Goal: Information Seeking & Learning: Find specific fact

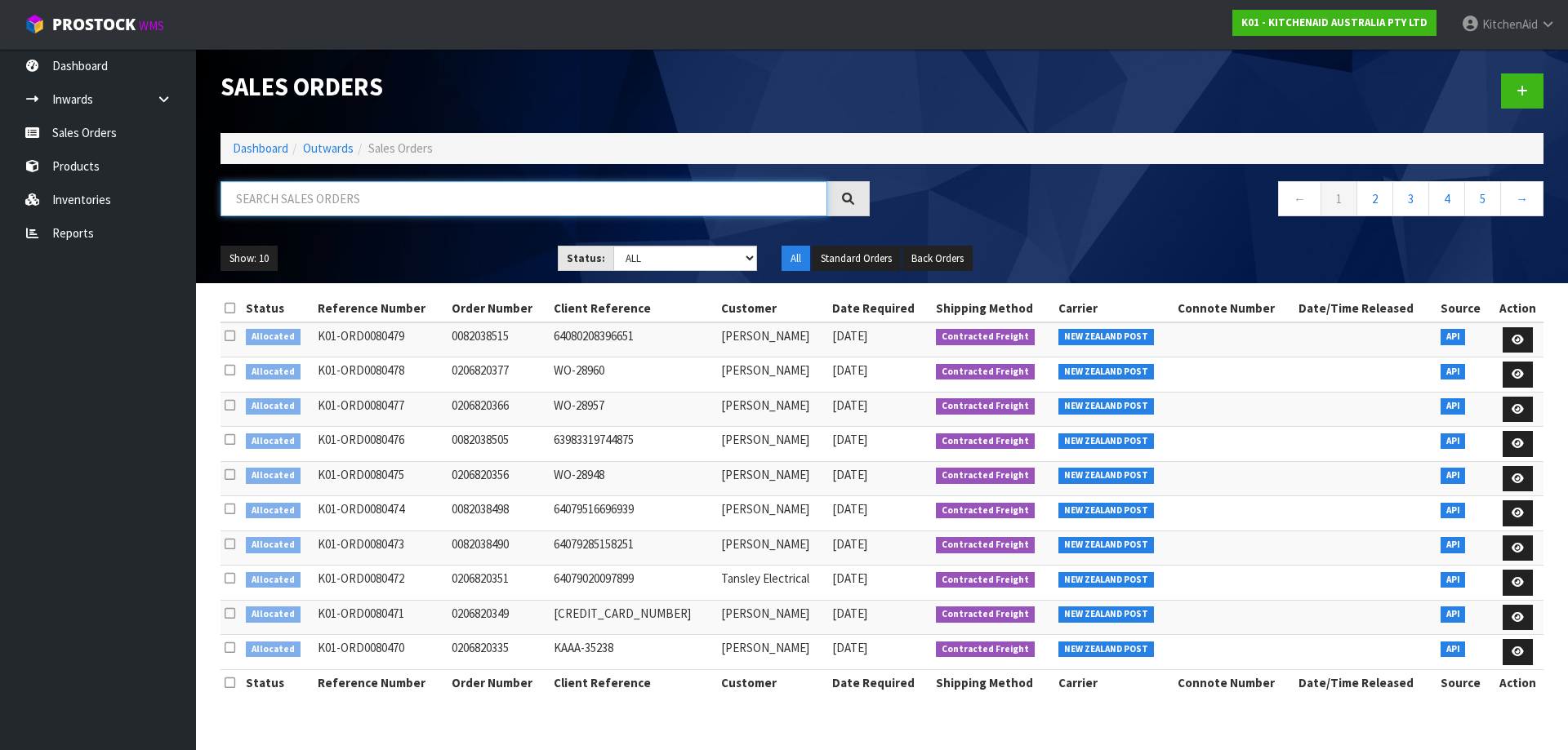
click at [339, 200] on input "text" at bounding box center [524, 199] width 607 height 35
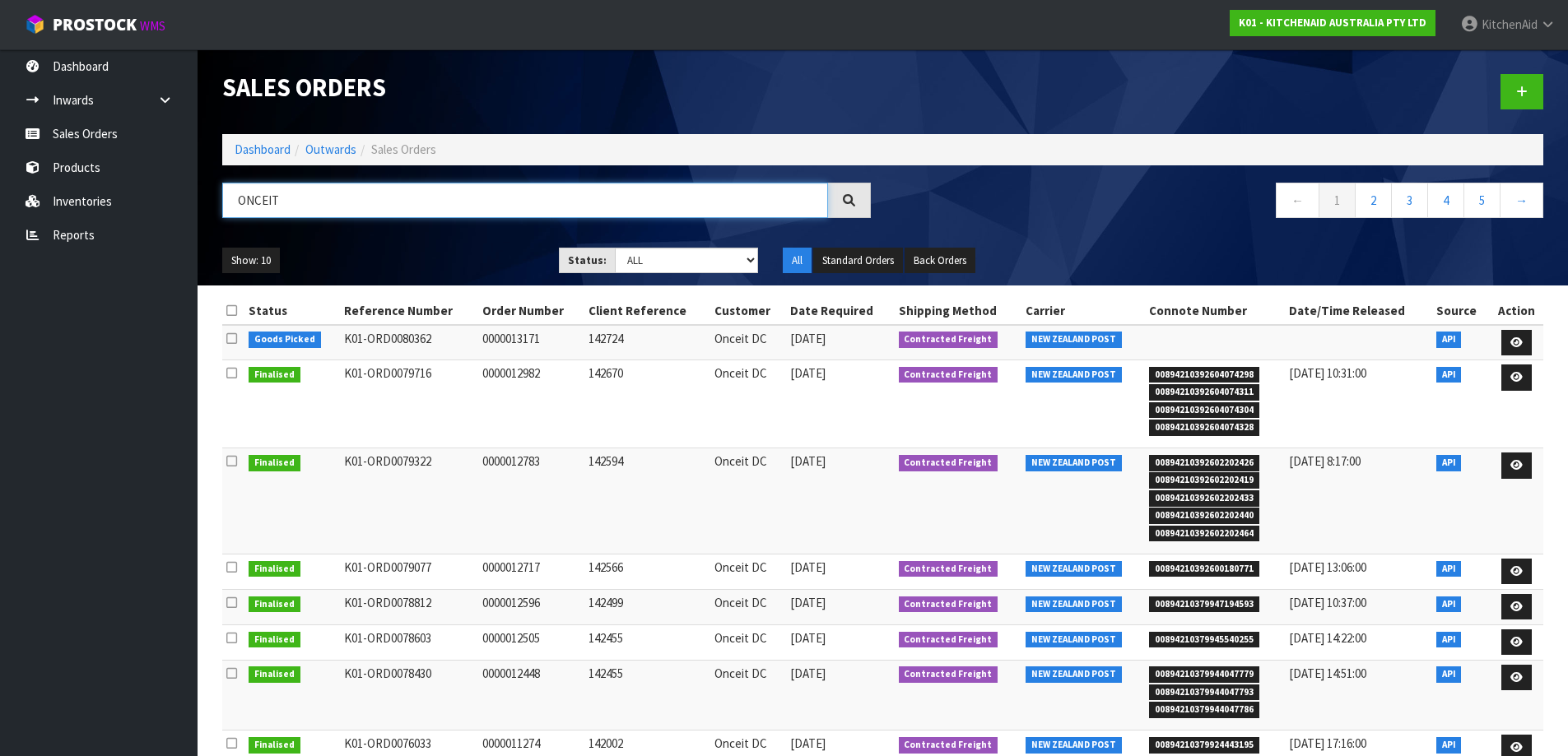
type input "ONCEIT"
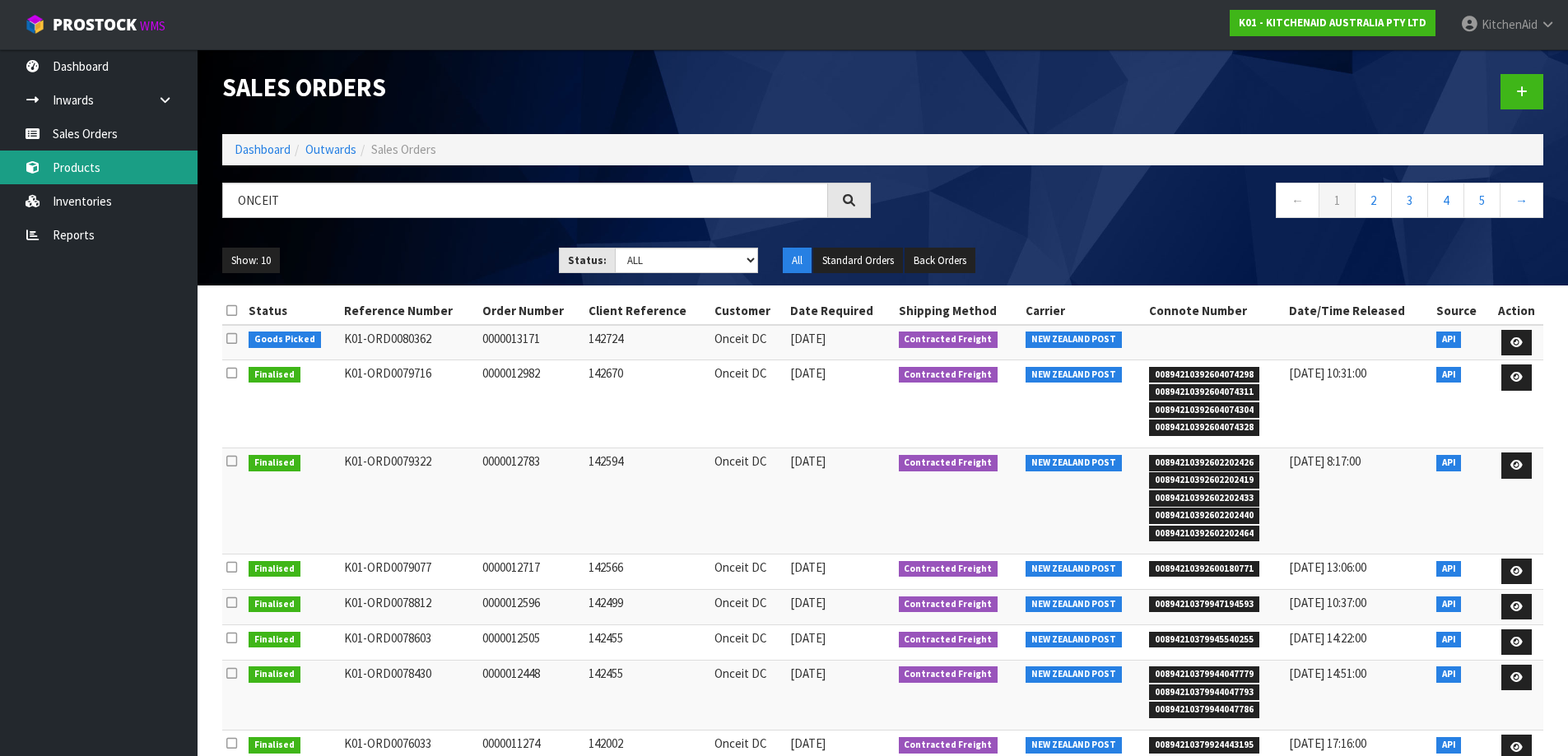
click at [86, 169] on link "Products" at bounding box center [98, 167] width 197 height 34
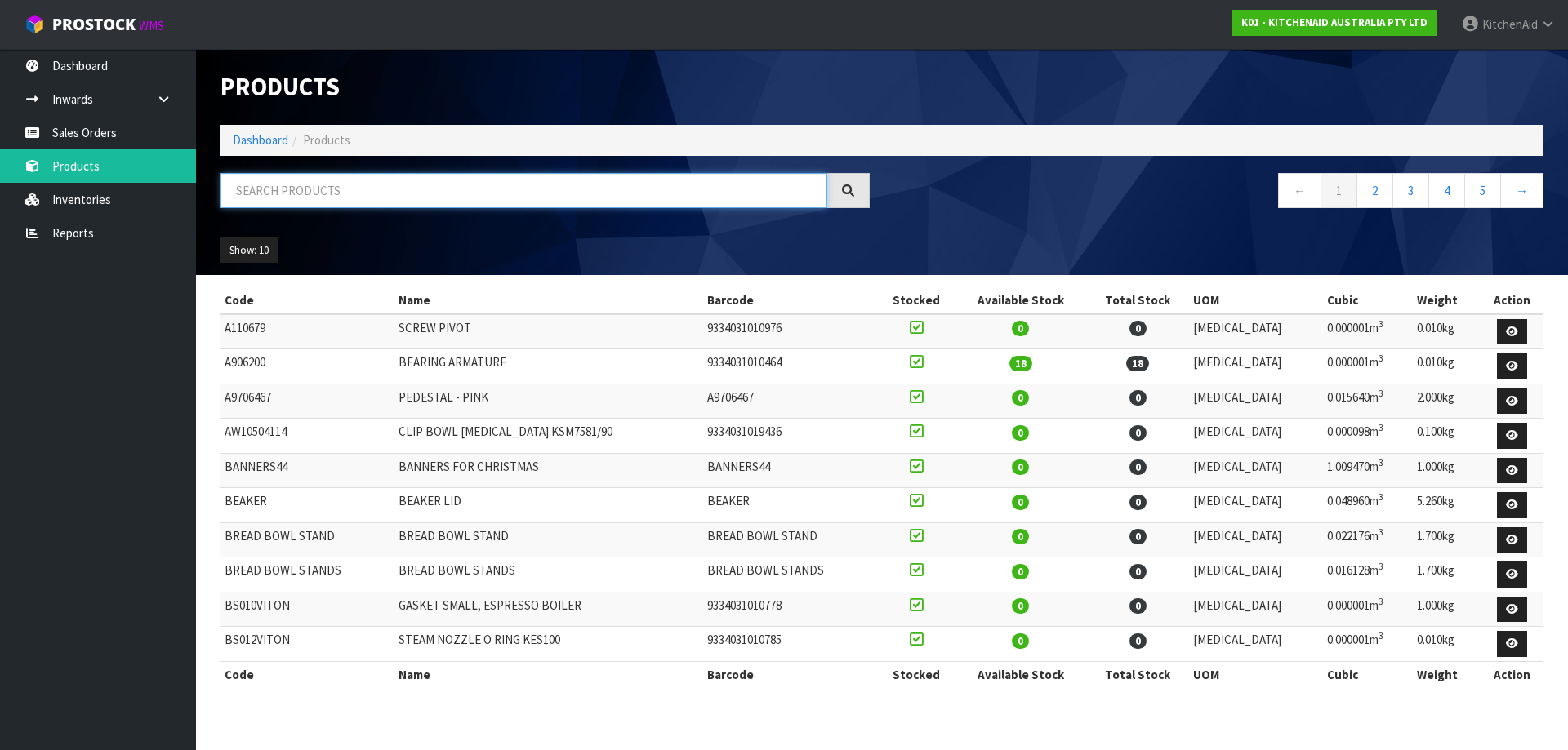
click at [518, 193] on input "text" at bounding box center [524, 190] width 607 height 35
paste input "5KSM195PSAFT"
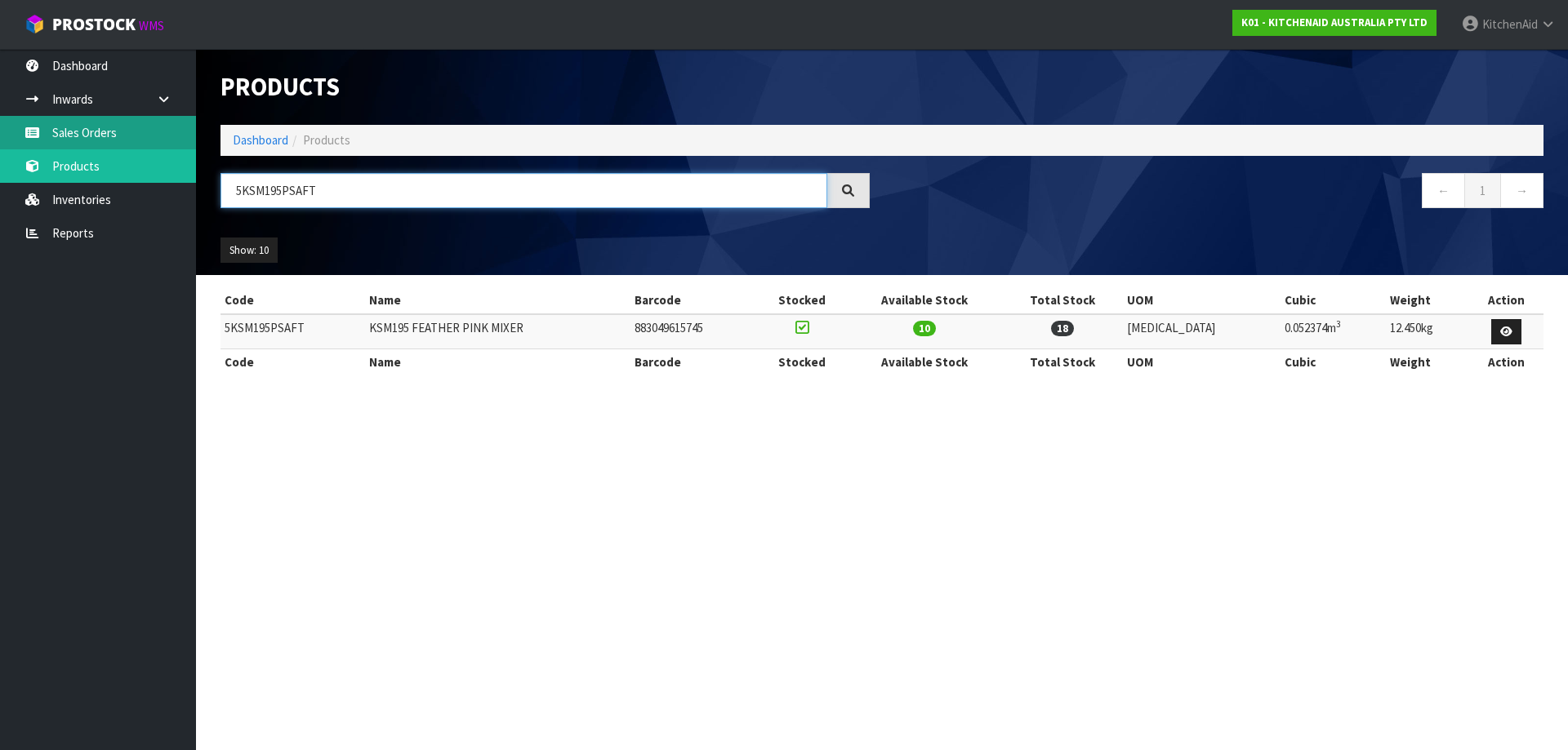
type input "5KSM195PSAFT"
click at [66, 133] on link "Sales Orders" at bounding box center [97, 133] width 196 height 34
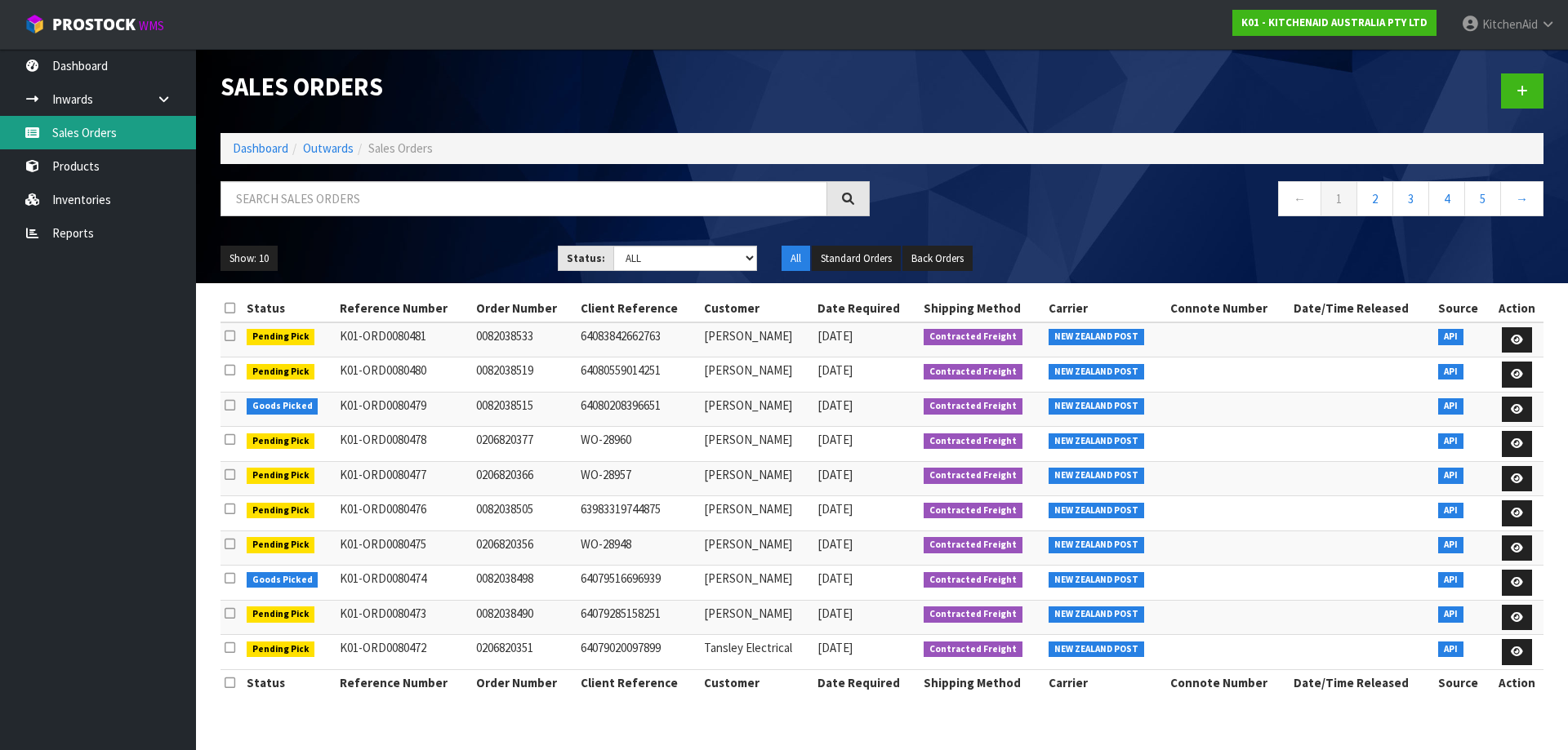
click at [86, 124] on link "Sales Orders" at bounding box center [97, 133] width 196 height 34
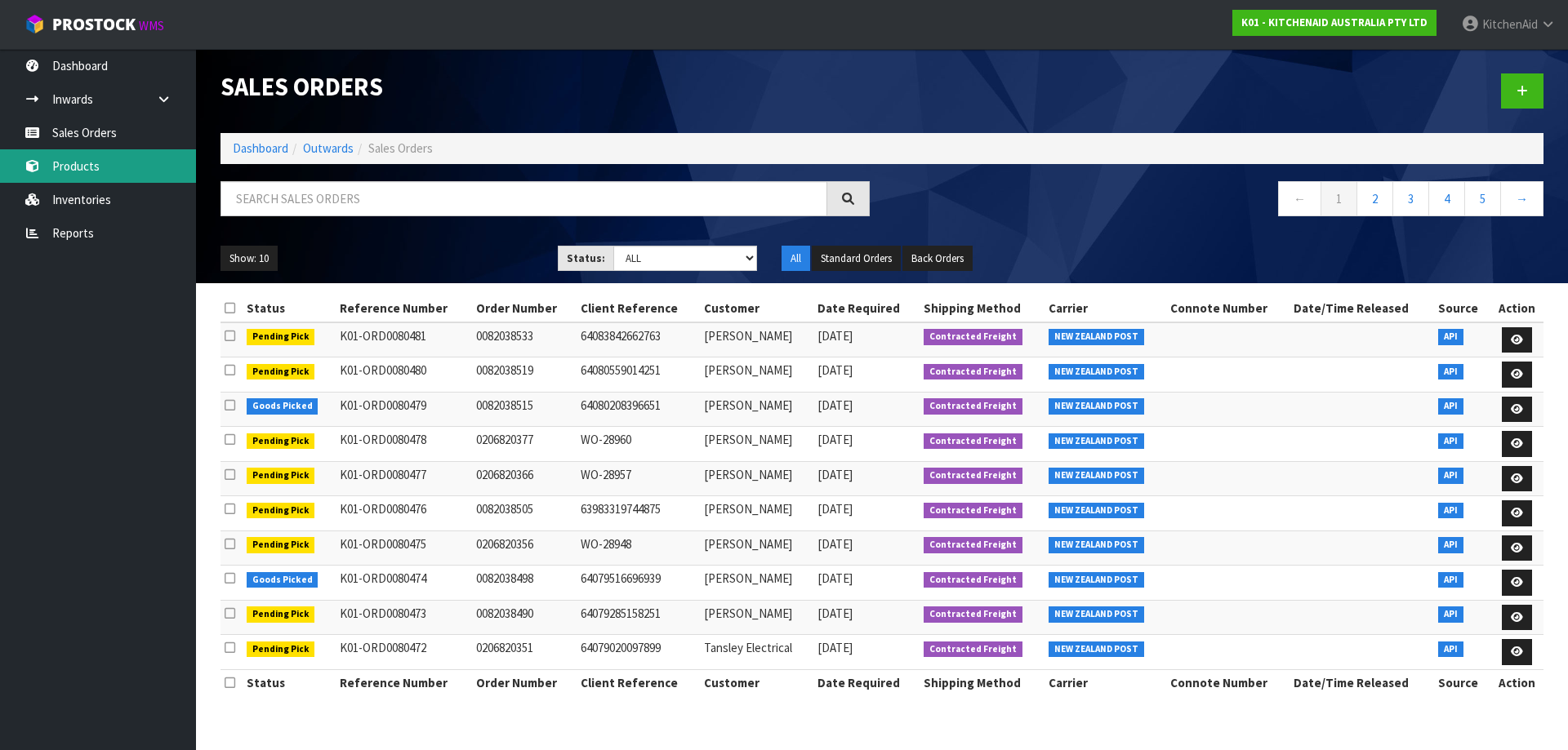
click at [102, 172] on link "Products" at bounding box center [97, 166] width 196 height 34
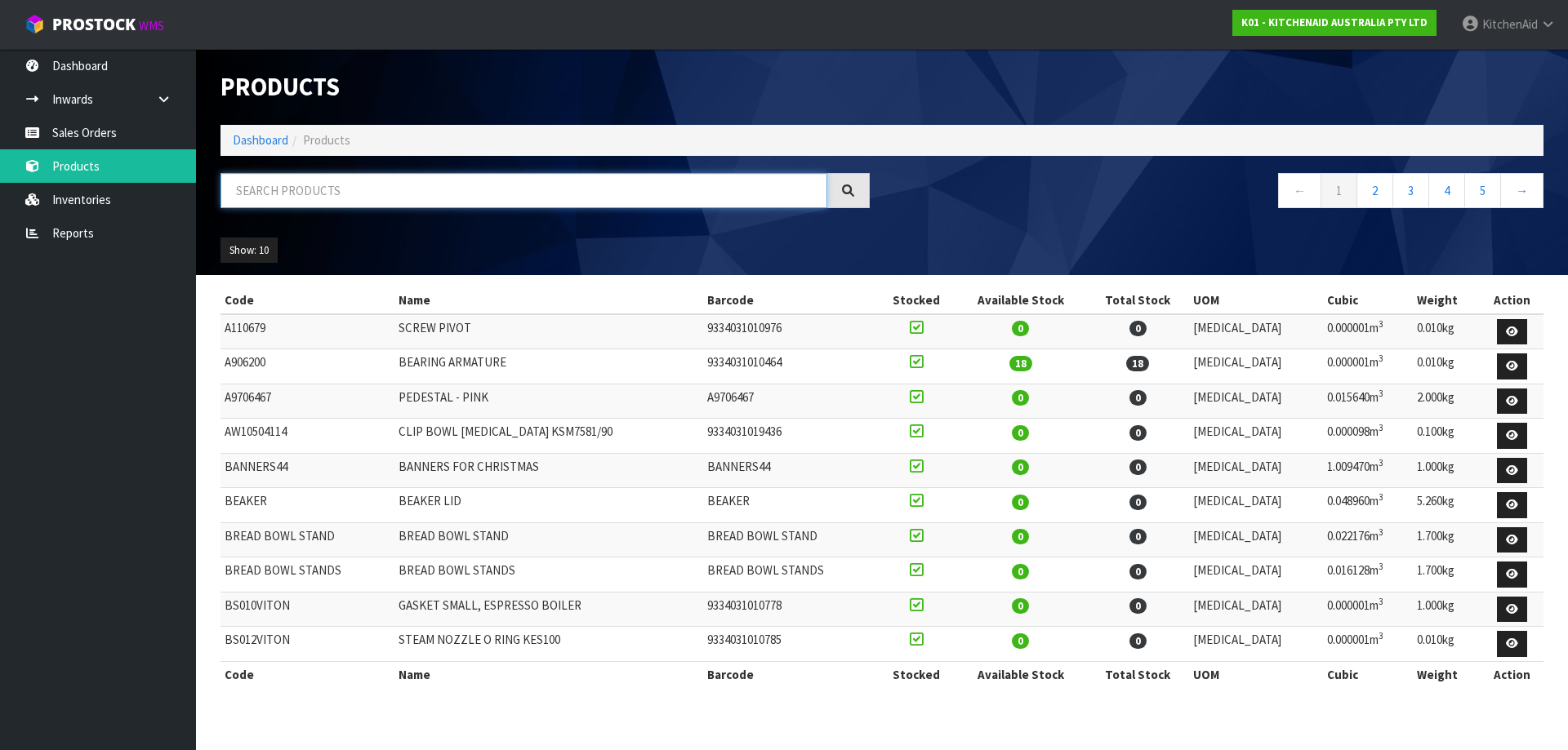
click at [517, 182] on input "text" at bounding box center [524, 190] width 607 height 35
paste input "5KSM195PSABT"
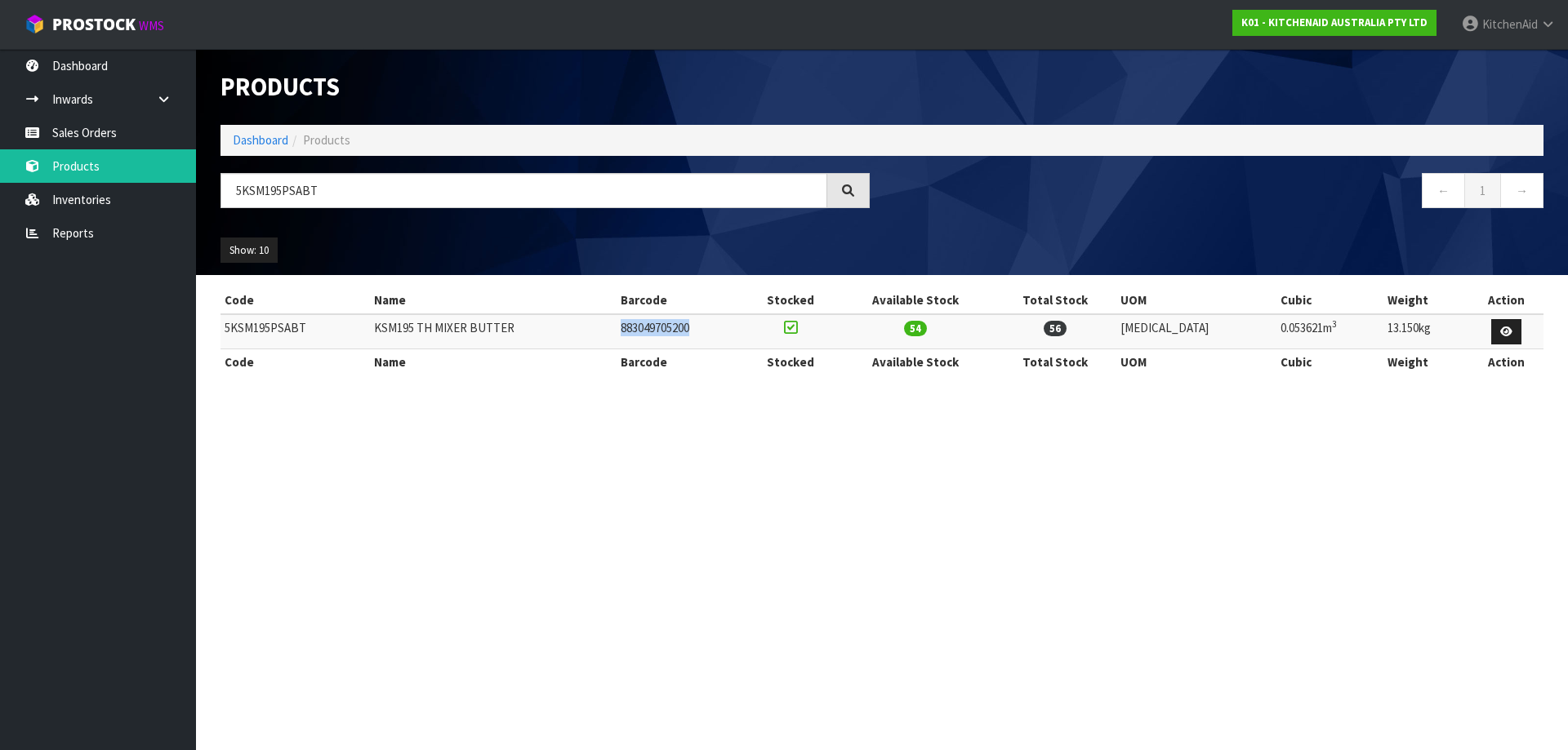
drag, startPoint x: 725, startPoint y: 330, endPoint x: 652, endPoint y: 335, distance: 73.2
click at [652, 335] on td "883049705200" at bounding box center [680, 331] width 128 height 35
copy td "883049705200"
drag, startPoint x: 351, startPoint y: 186, endPoint x: 263, endPoint y: 182, distance: 88.1
click at [263, 182] on input "5KSM195PSABT" at bounding box center [524, 190] width 607 height 35
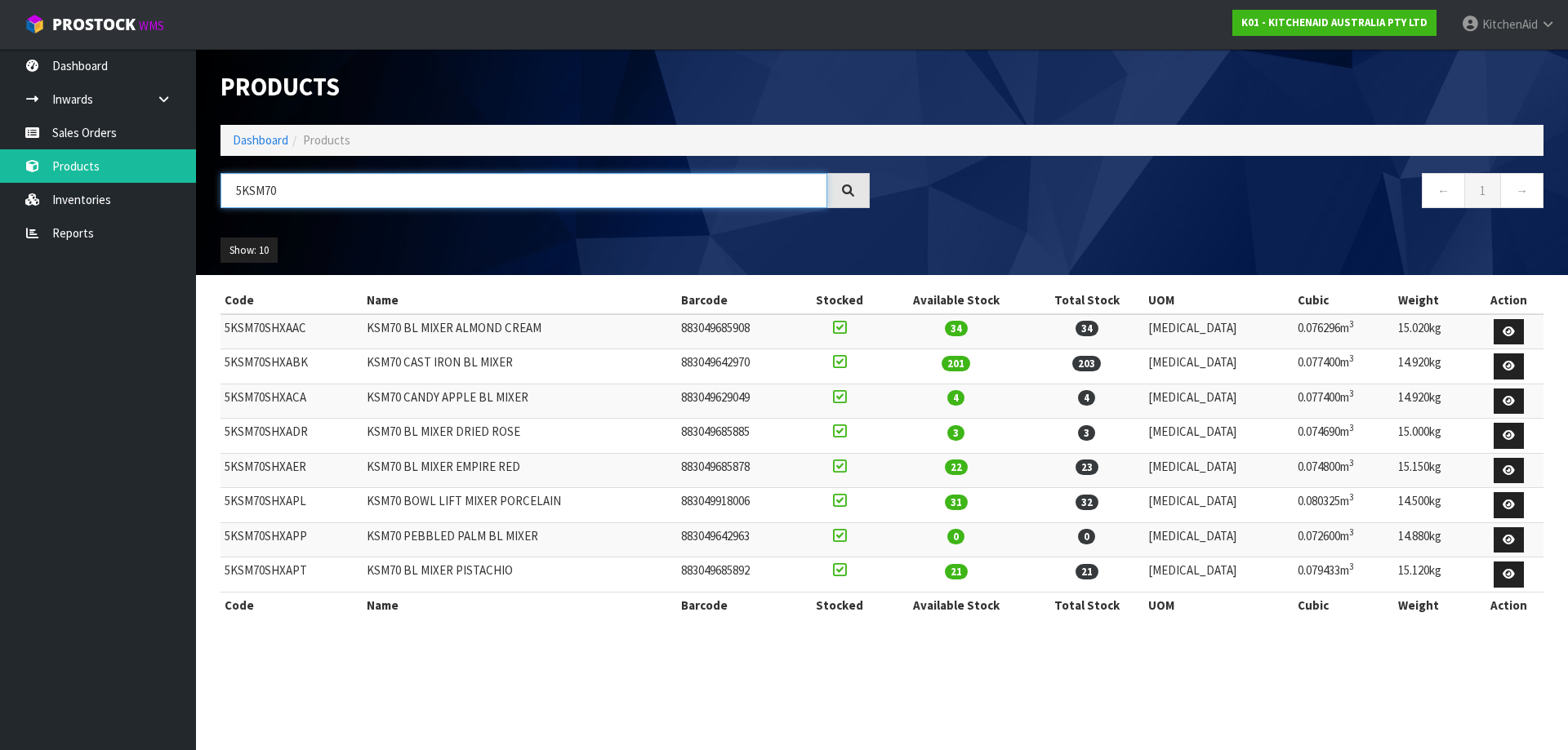
type input "5KSM70"
drag, startPoint x: 296, startPoint y: 328, endPoint x: 224, endPoint y: 328, distance: 72.0
click at [224, 328] on td "5KSM70SHXAAC" at bounding box center [291, 331] width 142 height 35
copy td "5KSM70SHXAAC"
drag, startPoint x: 327, startPoint y: 365, endPoint x: 225, endPoint y: 369, distance: 102.1
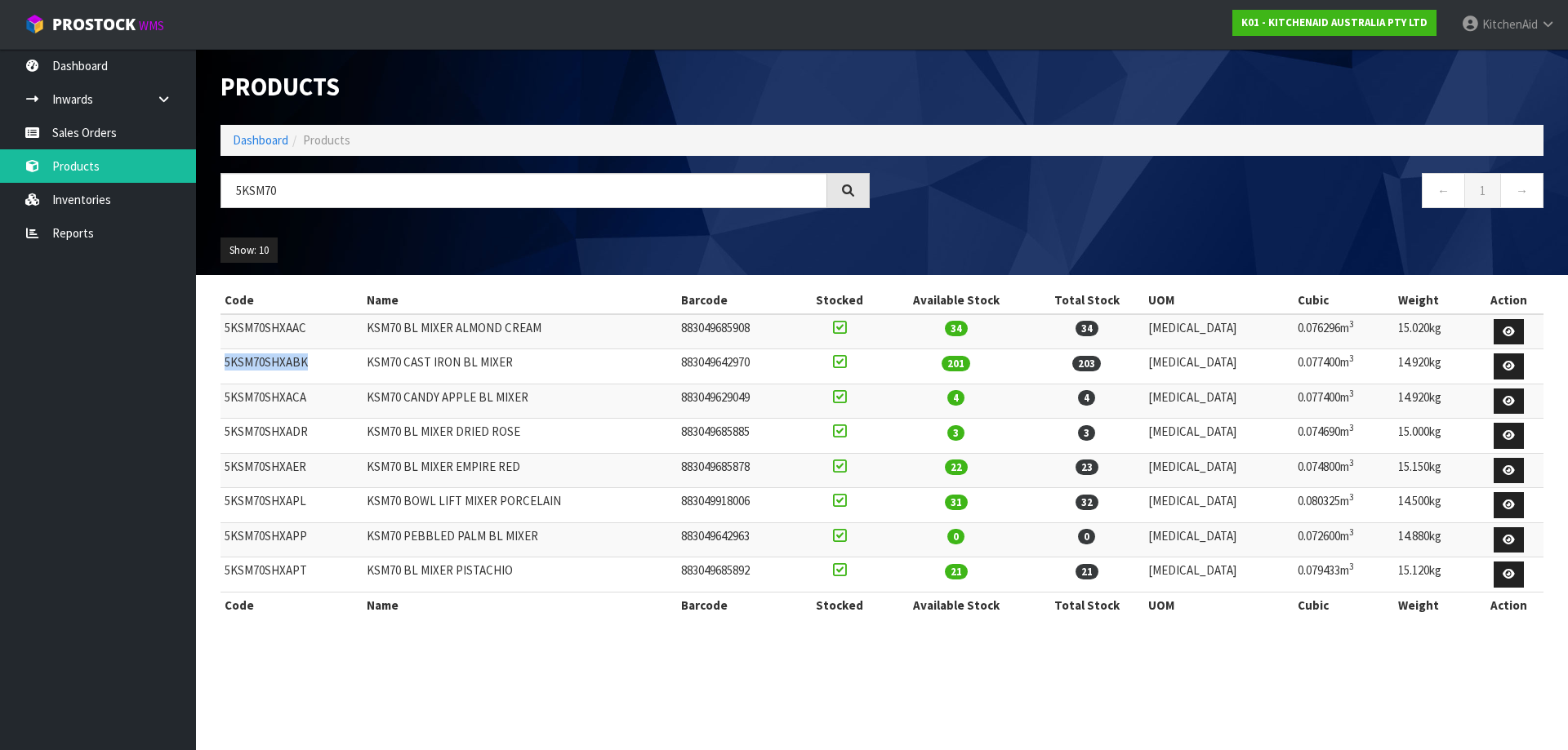
click at [225, 369] on td "5KSM70SHXABK" at bounding box center [291, 367] width 142 height 35
copy td "5KSM70SHXABK"
drag, startPoint x: 314, startPoint y: 439, endPoint x: 242, endPoint y: 430, distance: 72.6
click at [242, 430] on td "5KSM70SHXADR" at bounding box center [291, 436] width 142 height 35
drag, startPoint x: 313, startPoint y: 469, endPoint x: 224, endPoint y: 469, distance: 89.0
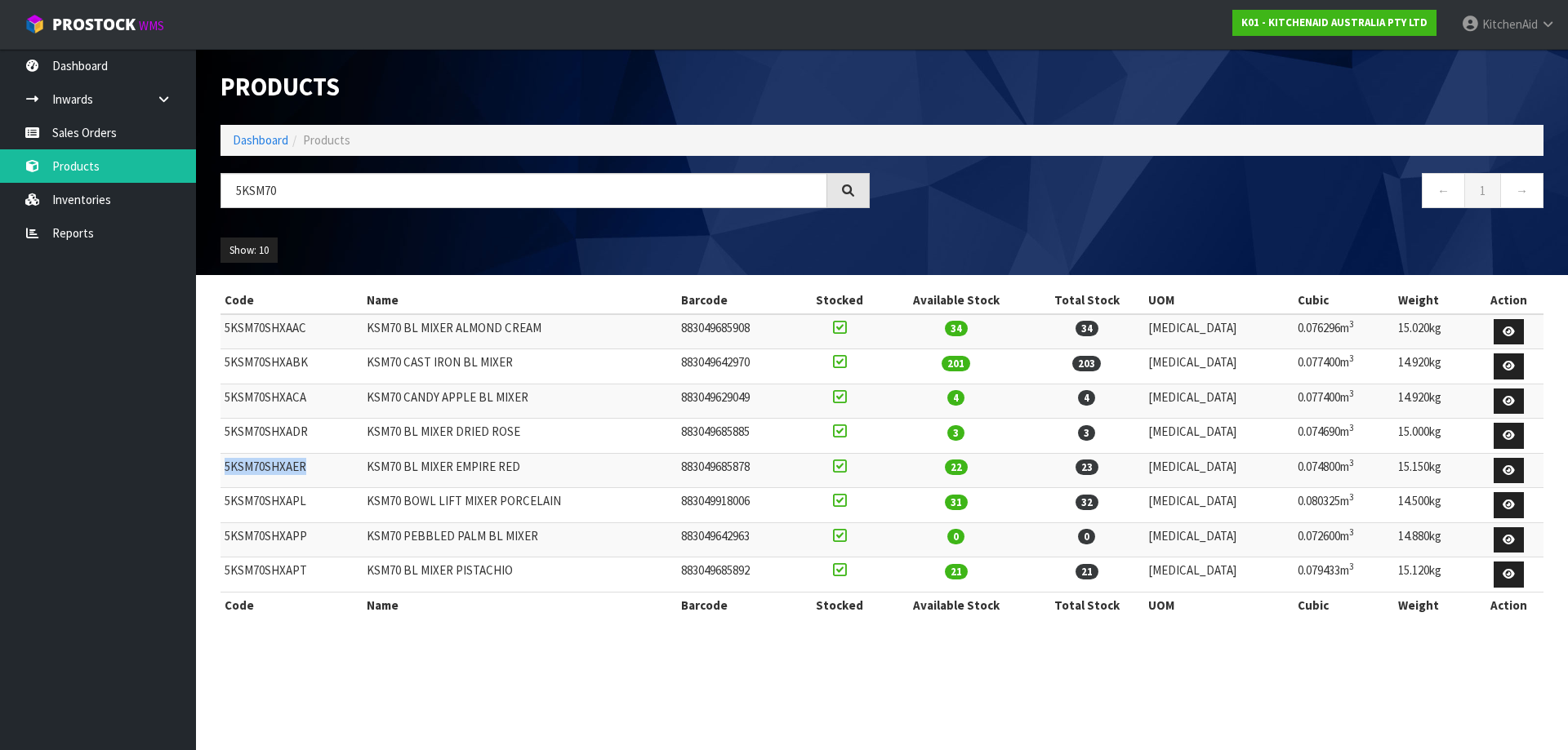
click at [224, 469] on td "5KSM70SHXAER" at bounding box center [291, 471] width 142 height 35
copy td "5KSM70SHXAER"
drag, startPoint x: 318, startPoint y: 505, endPoint x: 226, endPoint y: 508, distance: 92.0
click at [226, 508] on td "5KSM70SHXAPL" at bounding box center [291, 506] width 142 height 35
copy td "5KSM70SHXAPL"
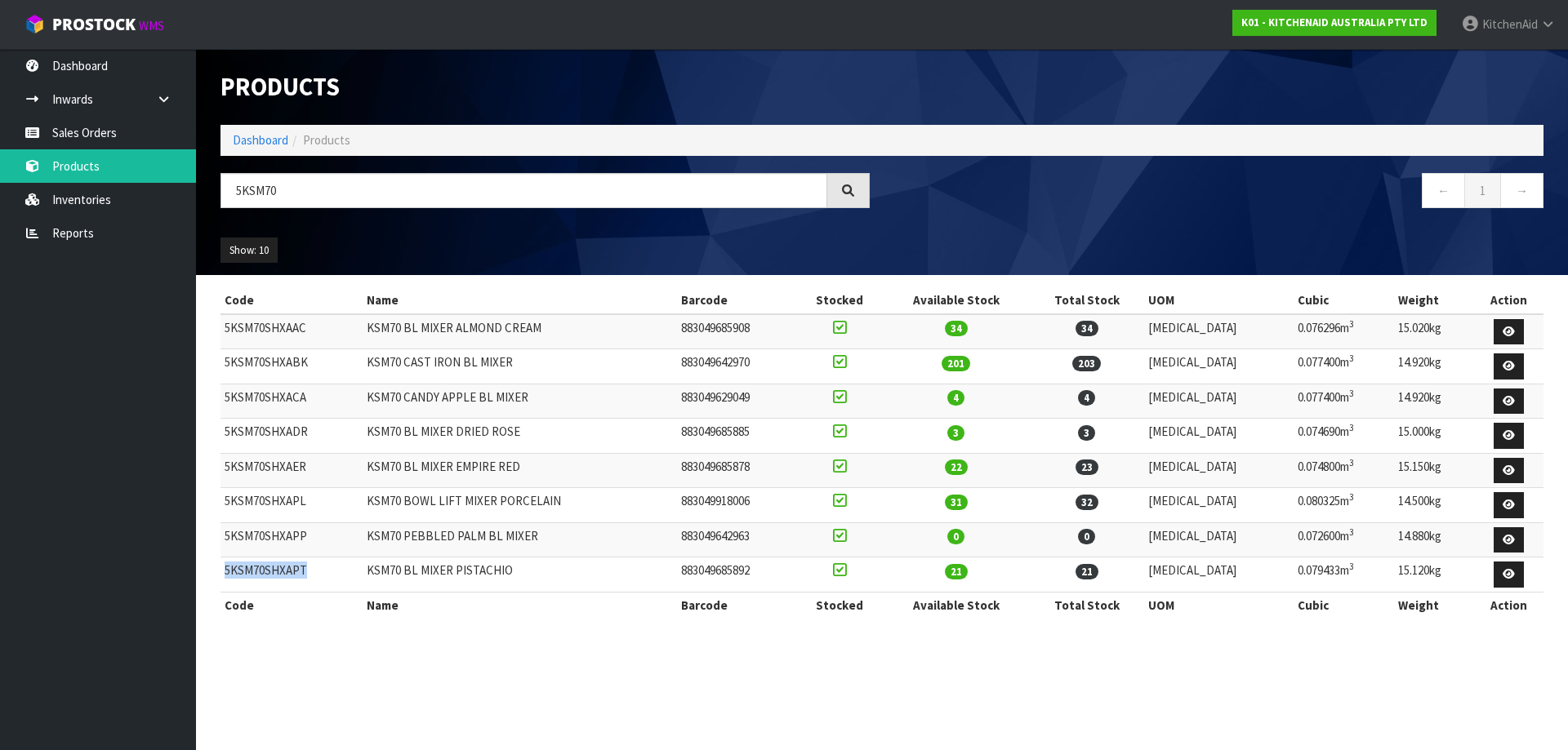
drag, startPoint x: 320, startPoint y: 567, endPoint x: 225, endPoint y: 580, distance: 95.9
click at [225, 521] on td "5KSM70SHXAPT" at bounding box center [291, 575] width 142 height 35
copy td "5KSM70SHXAPT"
drag, startPoint x: 564, startPoint y: 331, endPoint x: 380, endPoint y: 331, distance: 184.0
click at [380, 331] on td "KSM70 BL MIXER ALMOND CREAM" at bounding box center [520, 331] width 314 height 35
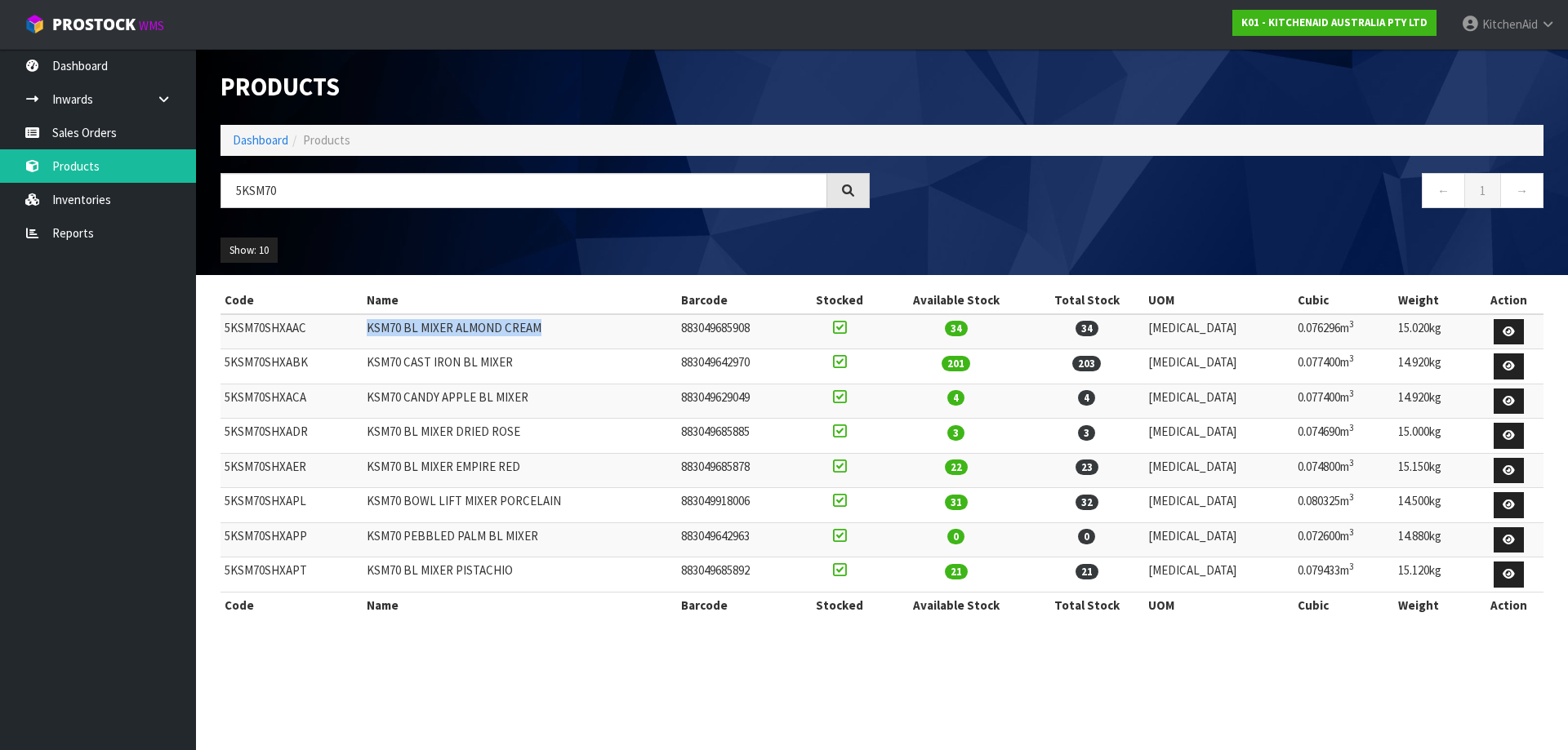
copy td "KSM70 BL MIXER ALMOND CREAM"
drag, startPoint x: 541, startPoint y: 357, endPoint x: 378, endPoint y: 375, distance: 164.0
click at [378, 375] on td "KSM70 CAST IRON BL MIXER" at bounding box center [520, 367] width 314 height 35
copy td "KSM70 CAST IRON BL MIXER"
drag, startPoint x: 536, startPoint y: 466, endPoint x: 378, endPoint y: 475, distance: 158.3
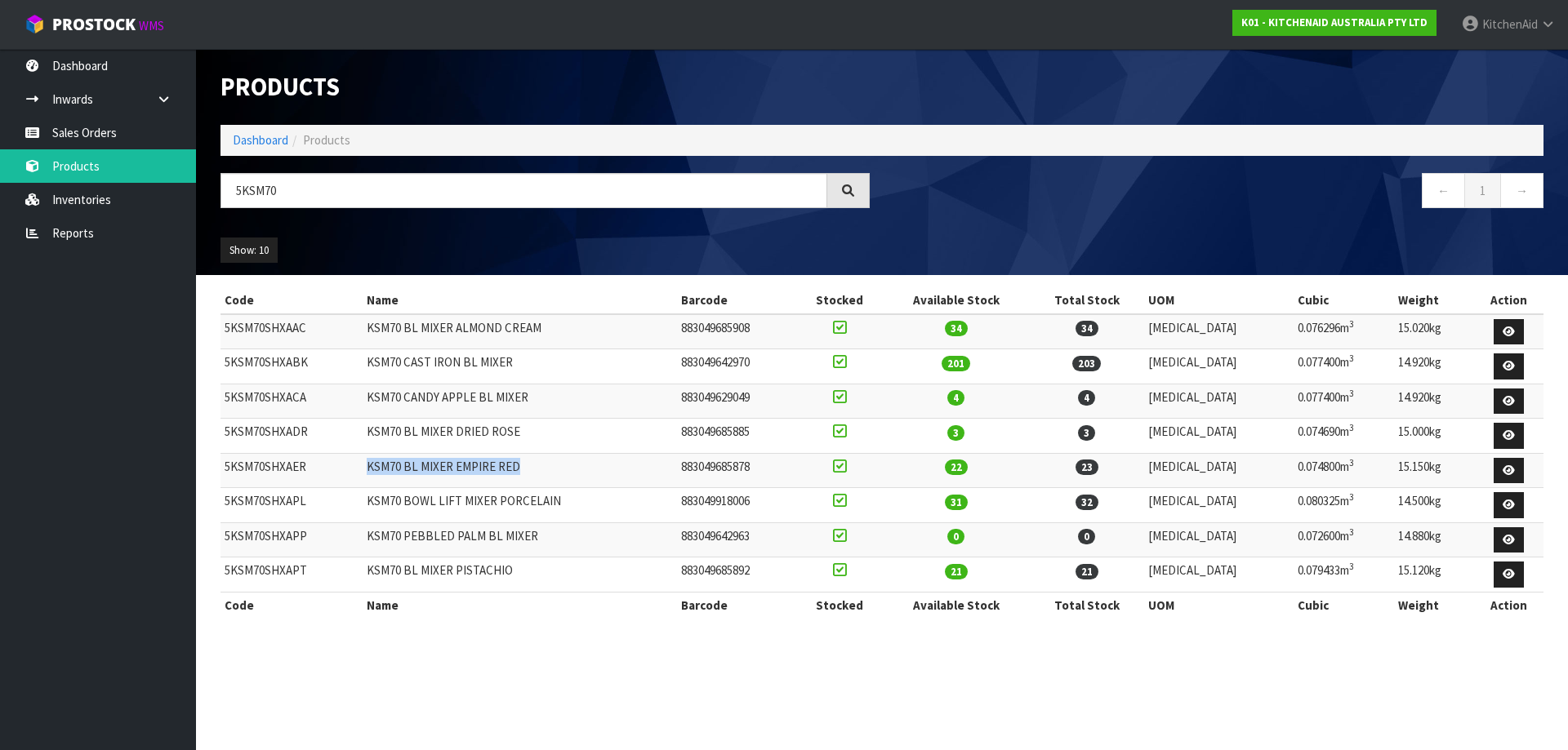
click at [378, 475] on td "KSM70 BL MIXER EMPIRE RED" at bounding box center [520, 471] width 314 height 35
copy td "KSM70 BL MIXER EMPIRE RED"
drag, startPoint x: 497, startPoint y: 503, endPoint x: 379, endPoint y: 508, distance: 118.1
click at [379, 508] on td "KSM70 BOWL LIFT MIXER PORCELAIN" at bounding box center [520, 506] width 314 height 35
copy td "KSM70 BOWL LIFT MIXER PORCELAIN"
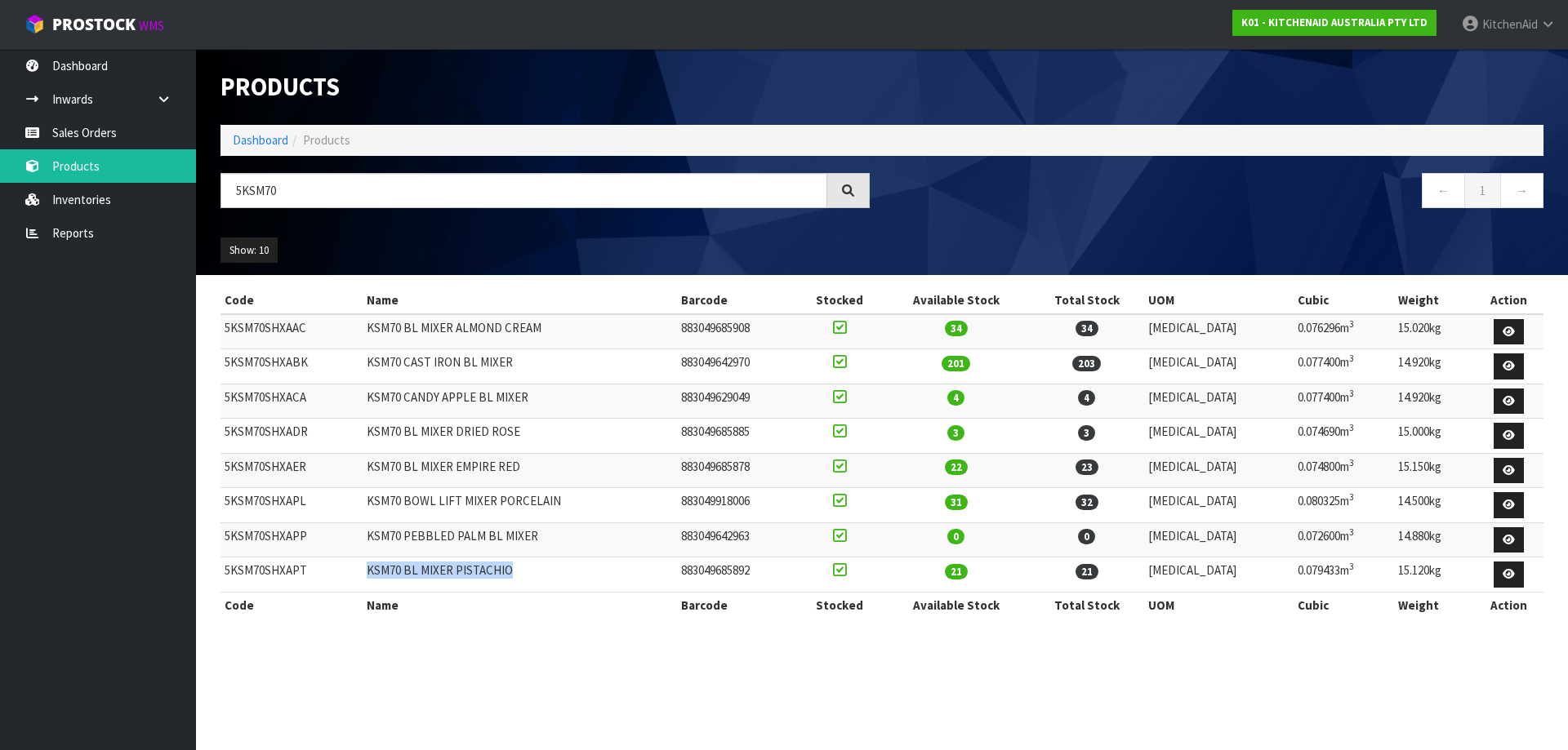
drag, startPoint x: 494, startPoint y: 576, endPoint x: 379, endPoint y: 584, distance: 115.3
click at [379, 521] on td "KSM70 BL MIXER PISTACHIO" at bounding box center [520, 575] width 314 height 35
drag, startPoint x: 801, startPoint y: 329, endPoint x: 713, endPoint y: 327, distance: 88.0
click at [713, 327] on td "883049685908" at bounding box center [736, 331] width 119 height 35
drag, startPoint x: 798, startPoint y: 353, endPoint x: 713, endPoint y: 362, distance: 85.5
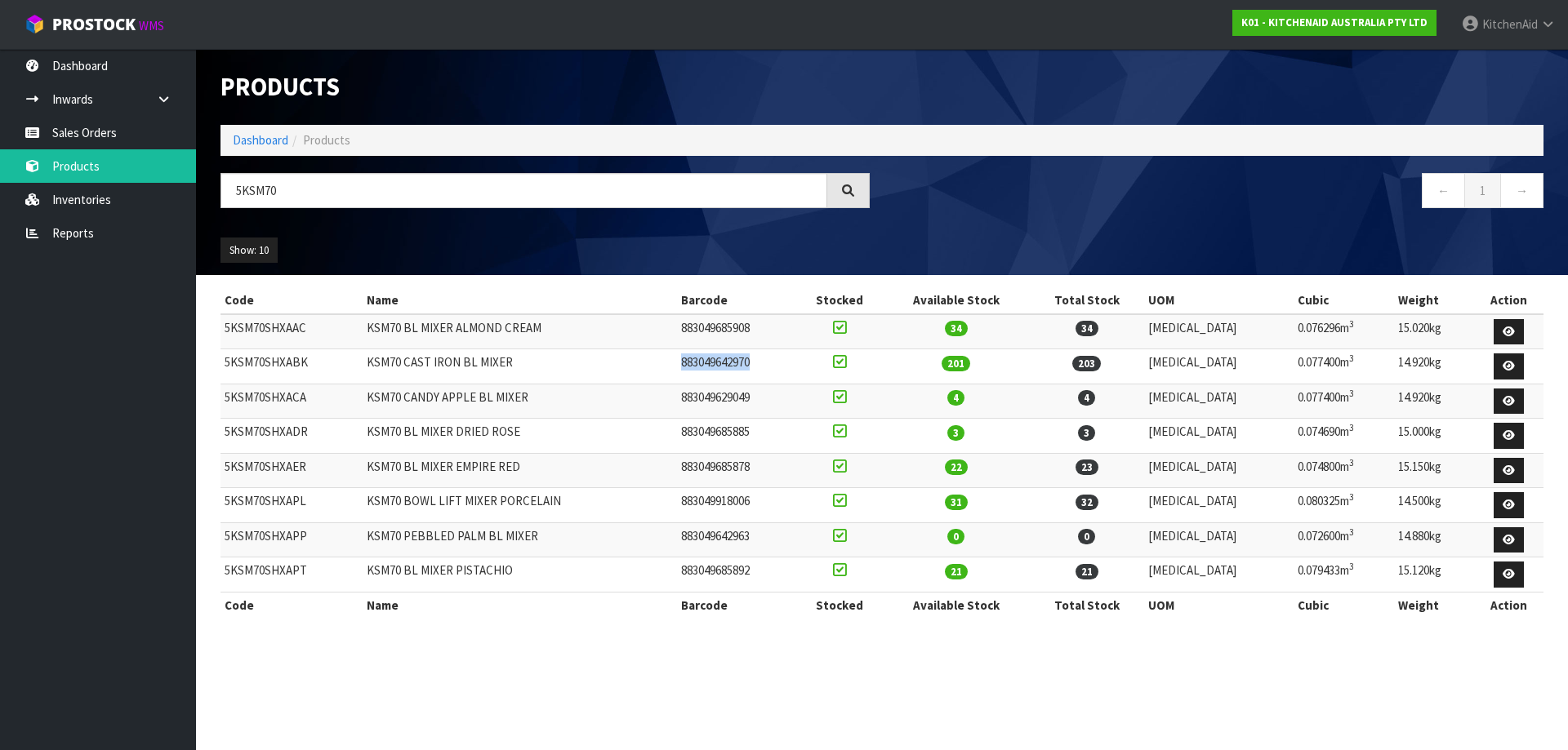
click at [713, 362] on td "883049642970" at bounding box center [736, 367] width 119 height 35
drag, startPoint x: 792, startPoint y: 467, endPoint x: 714, endPoint y: 464, distance: 78.1
click at [714, 464] on td "883049685878" at bounding box center [736, 471] width 119 height 35
drag, startPoint x: 794, startPoint y: 502, endPoint x: 715, endPoint y: 502, distance: 79.0
click at [715, 502] on td "883049918006" at bounding box center [736, 506] width 119 height 35
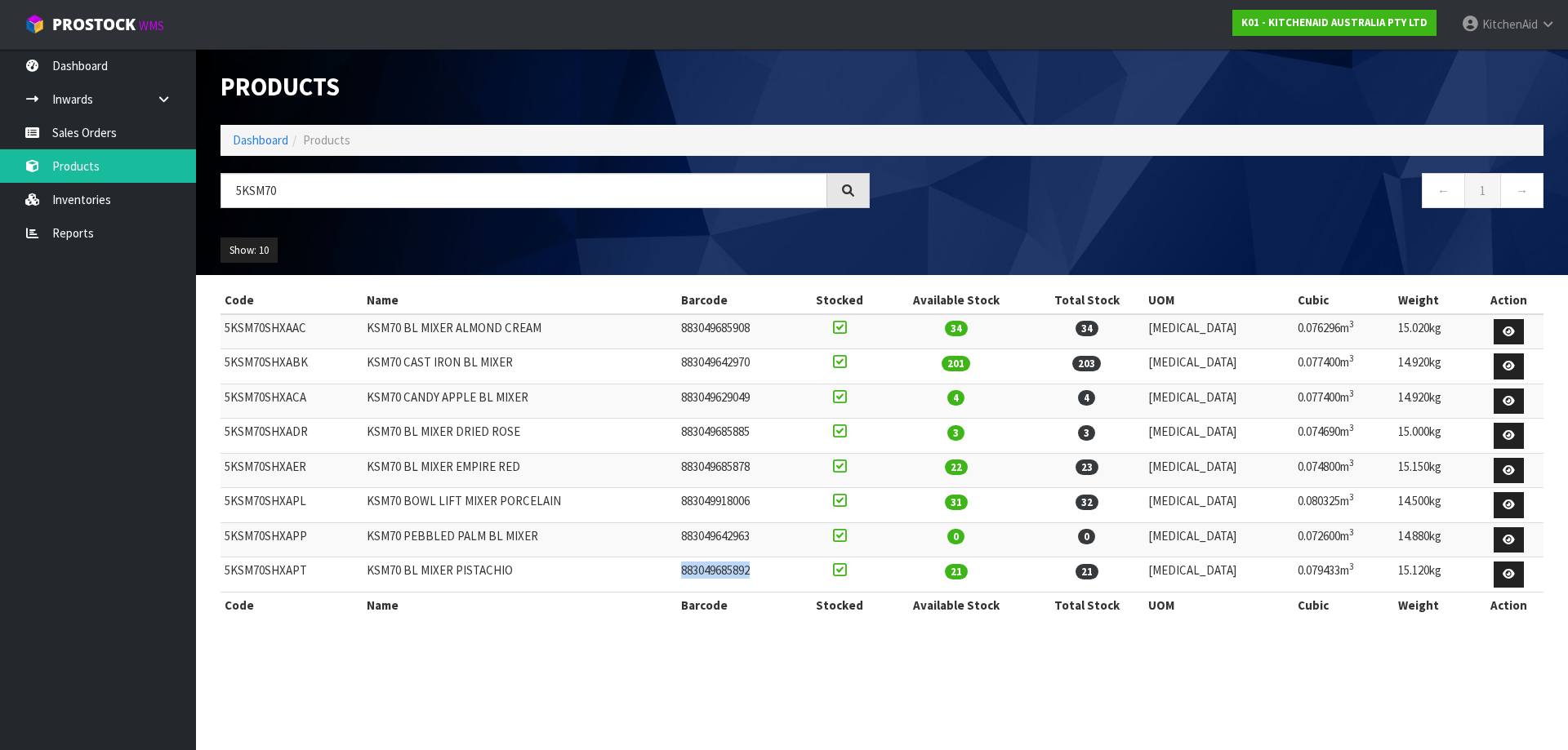
drag, startPoint x: 797, startPoint y: 566, endPoint x: 709, endPoint y: 570, distance: 88.1
click at [709, 521] on td "883049685892" at bounding box center [736, 575] width 119 height 35
click at [113, 225] on link "Reports" at bounding box center [97, 233] width 196 height 34
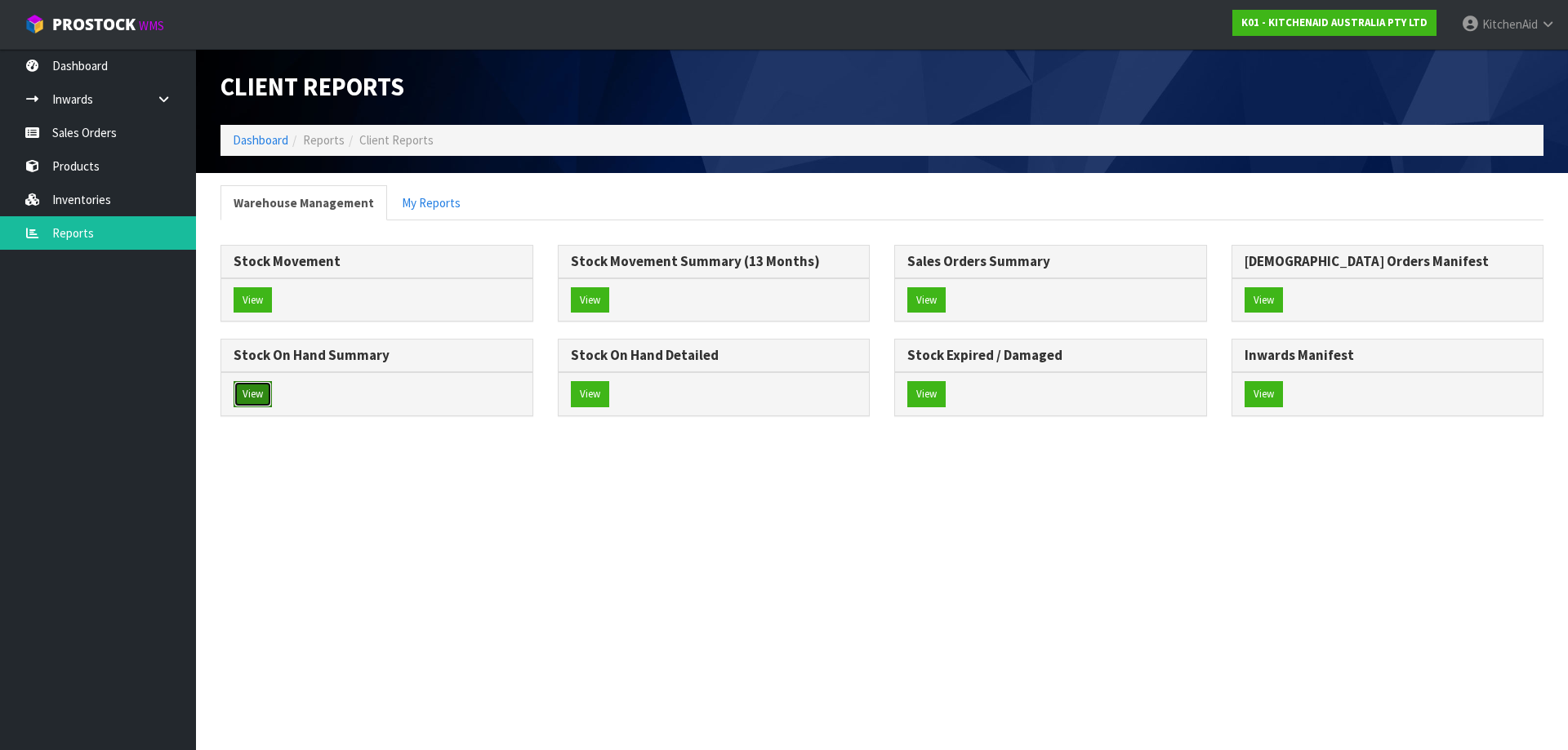
click at [252, 400] on button "View" at bounding box center [253, 393] width 39 height 26
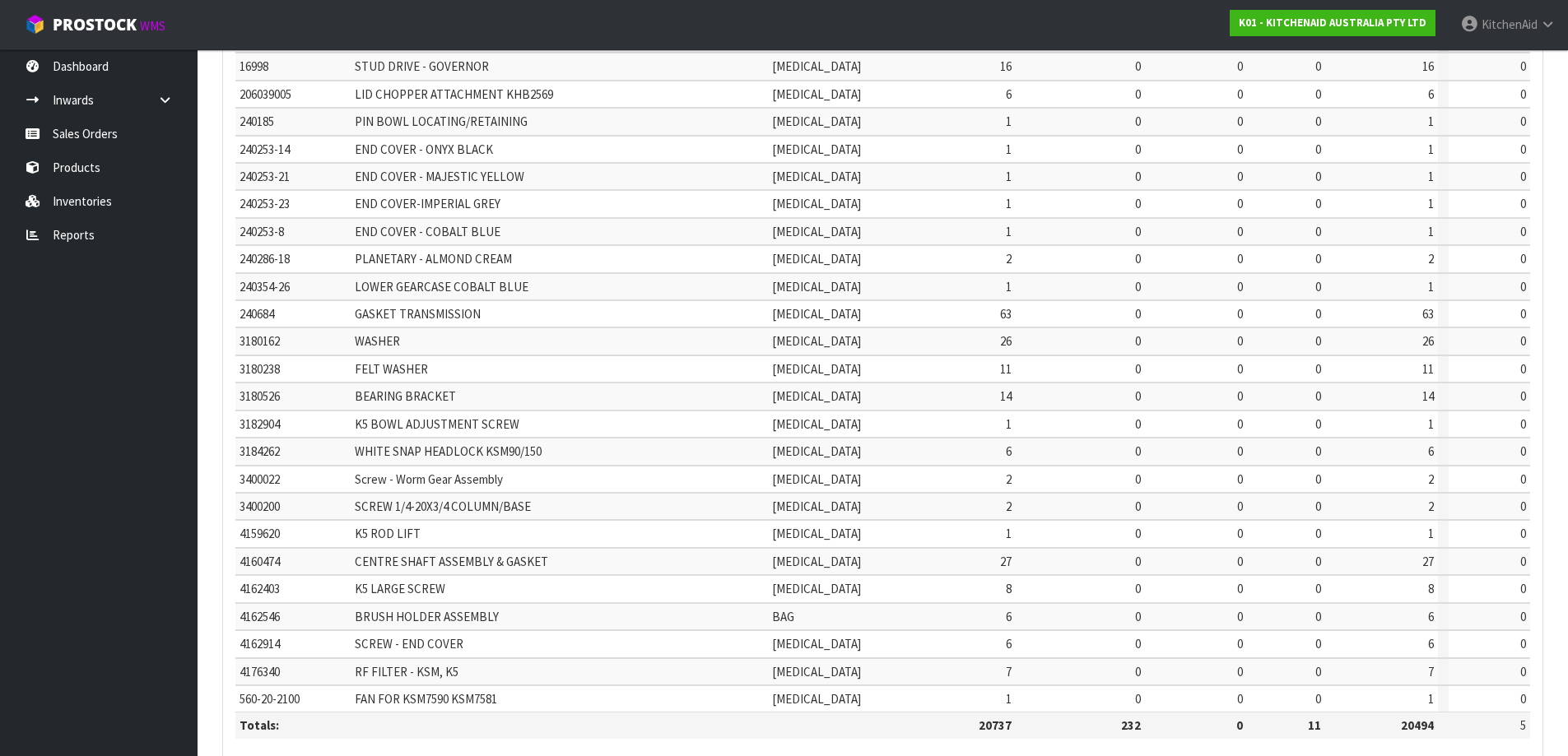
scroll to position [385, 0]
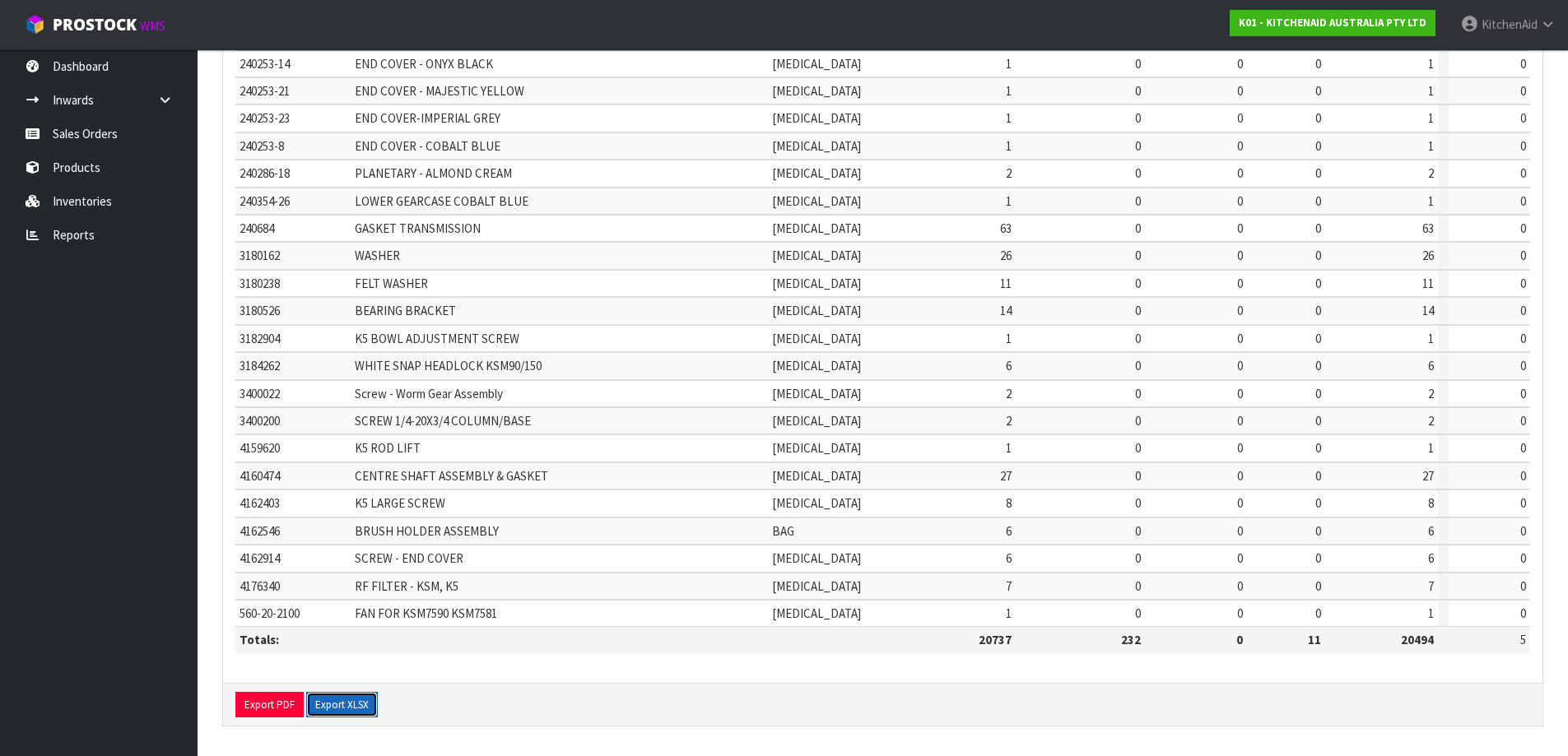
click at [340, 525] on button "Export XLSX" at bounding box center [342, 704] width 72 height 26
click at [124, 137] on link "Sales Orders" at bounding box center [98, 134] width 197 height 34
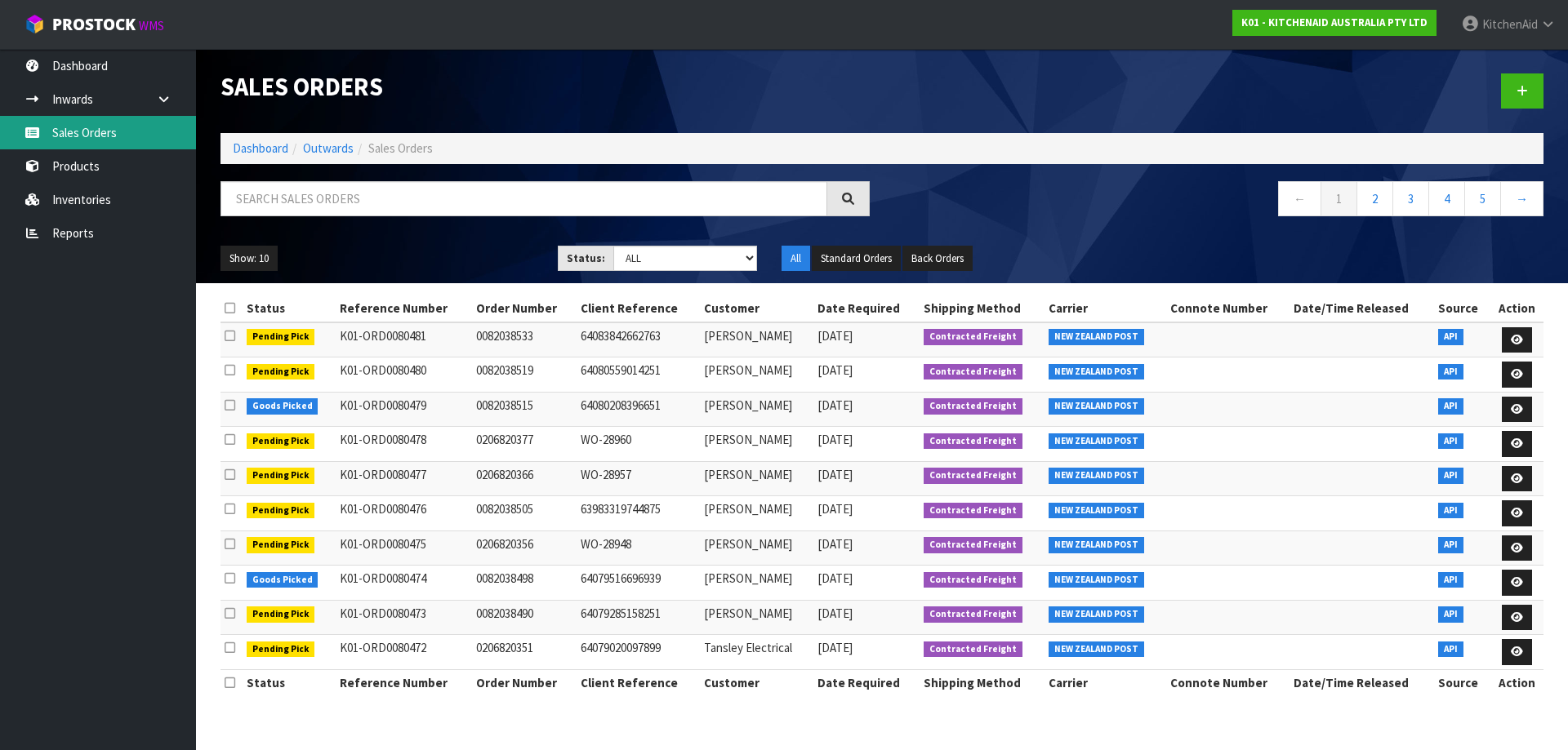
click at [90, 136] on link "Sales Orders" at bounding box center [97, 133] width 196 height 34
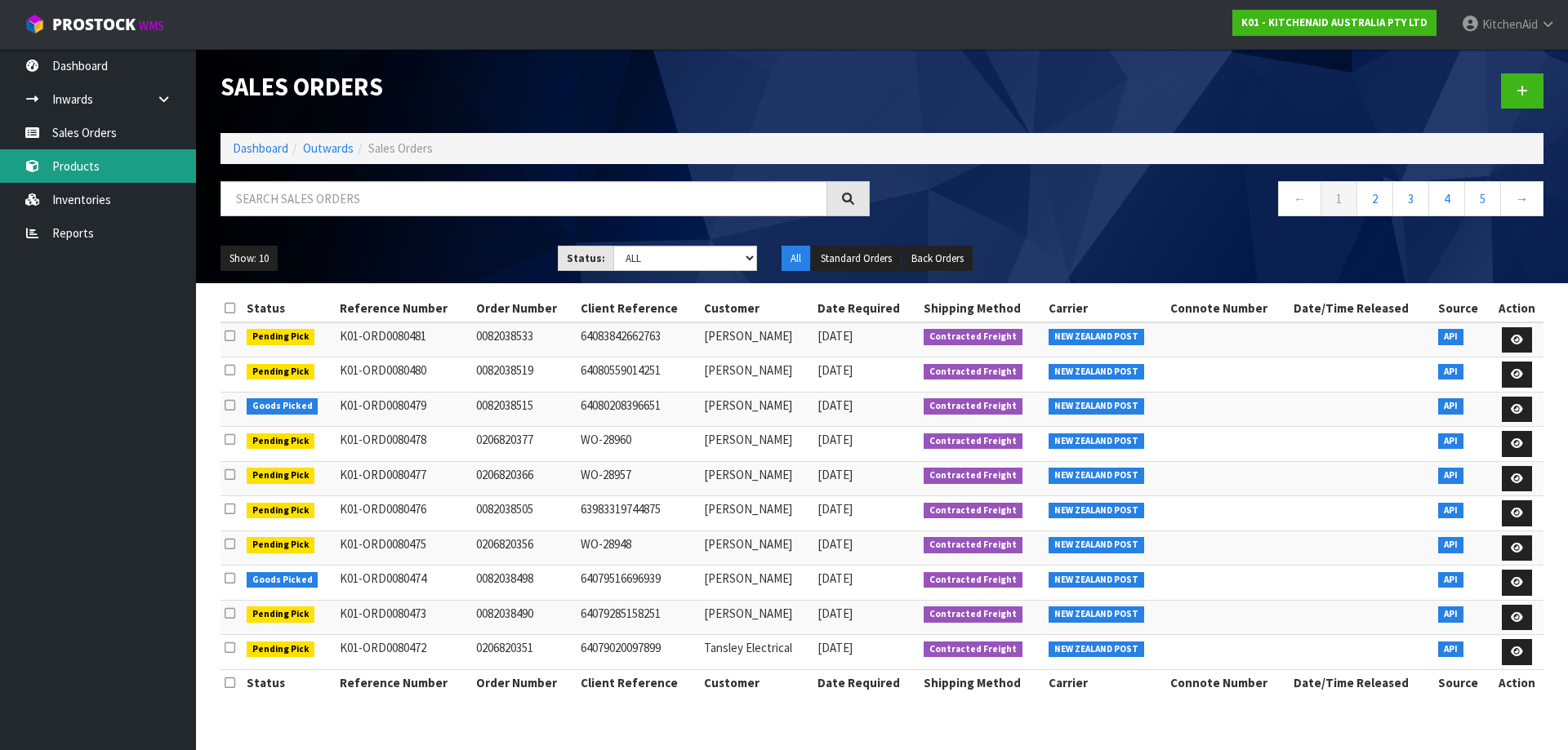
click at [86, 167] on link "Products" at bounding box center [97, 166] width 196 height 34
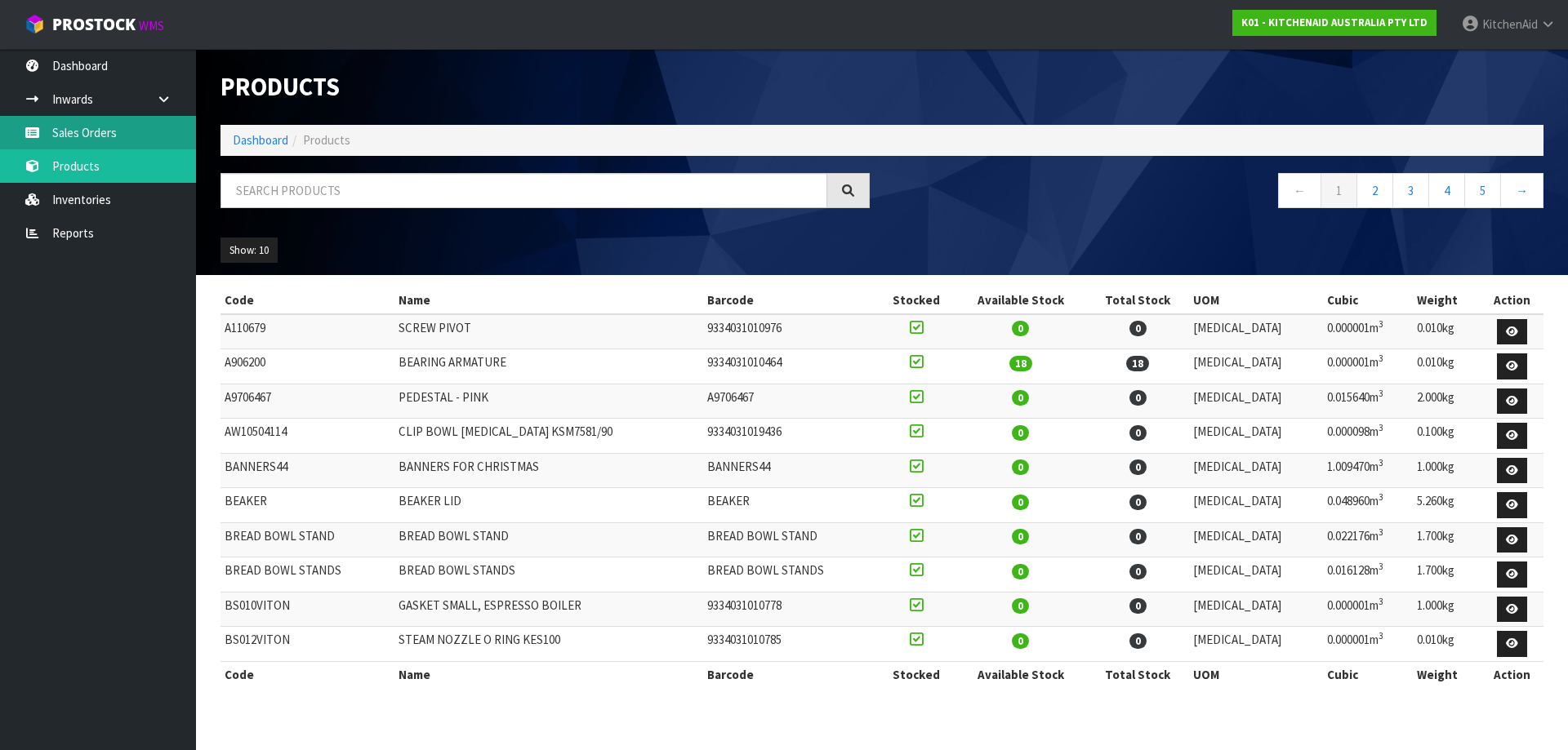
click at [74, 133] on link "Sales Orders" at bounding box center [97, 133] width 196 height 34
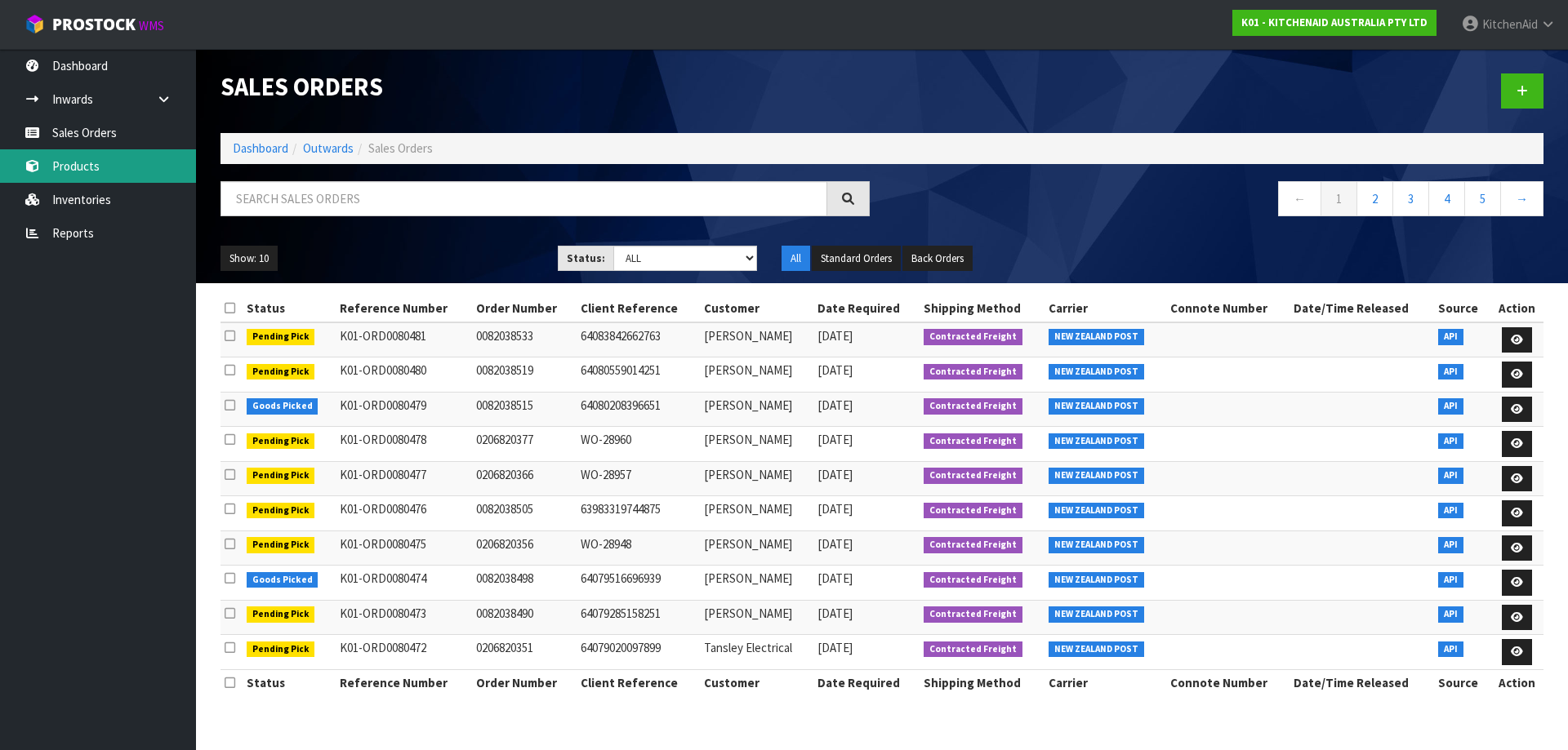
click at [73, 169] on link "Products" at bounding box center [97, 166] width 196 height 34
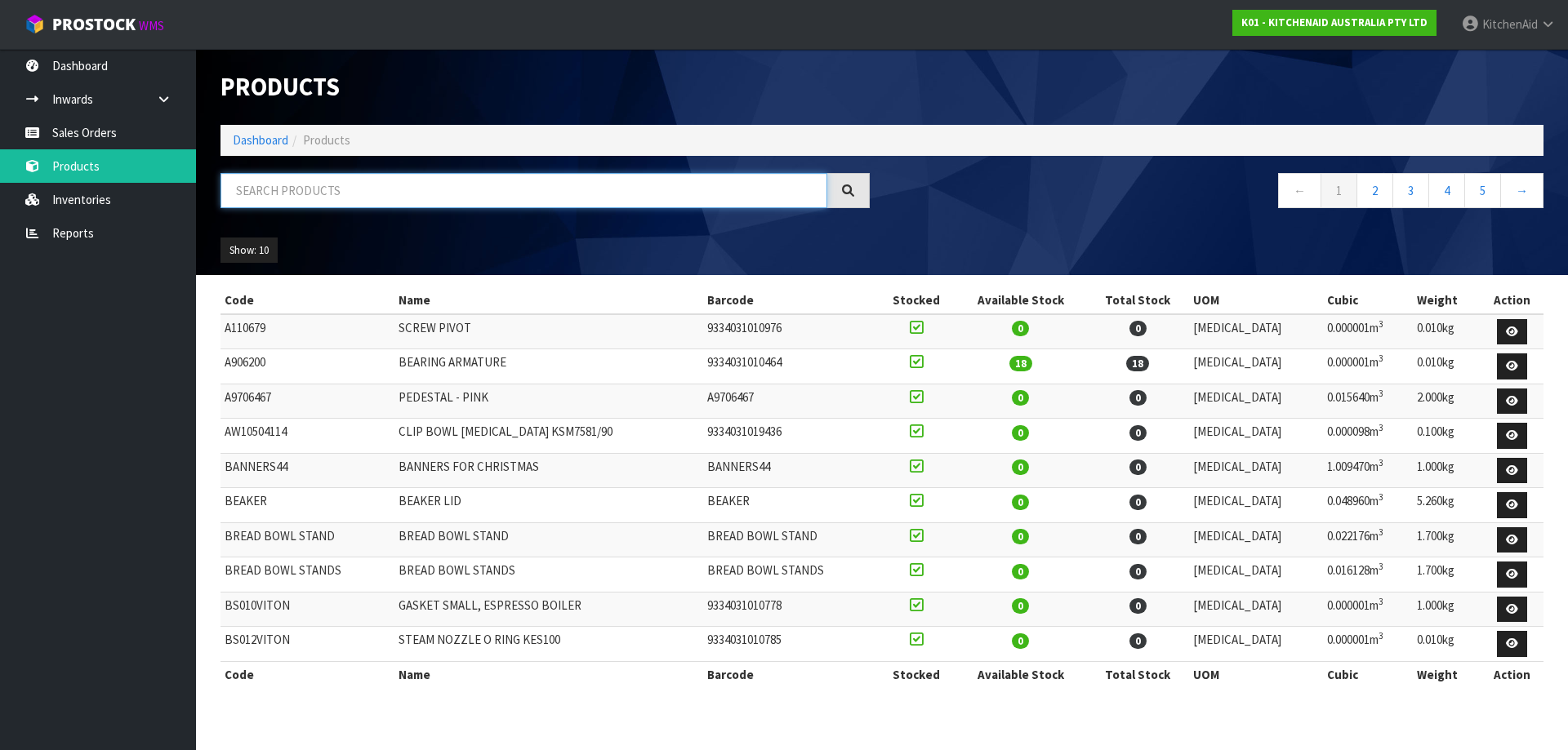
click at [432, 194] on input "text" at bounding box center [524, 190] width 607 height 35
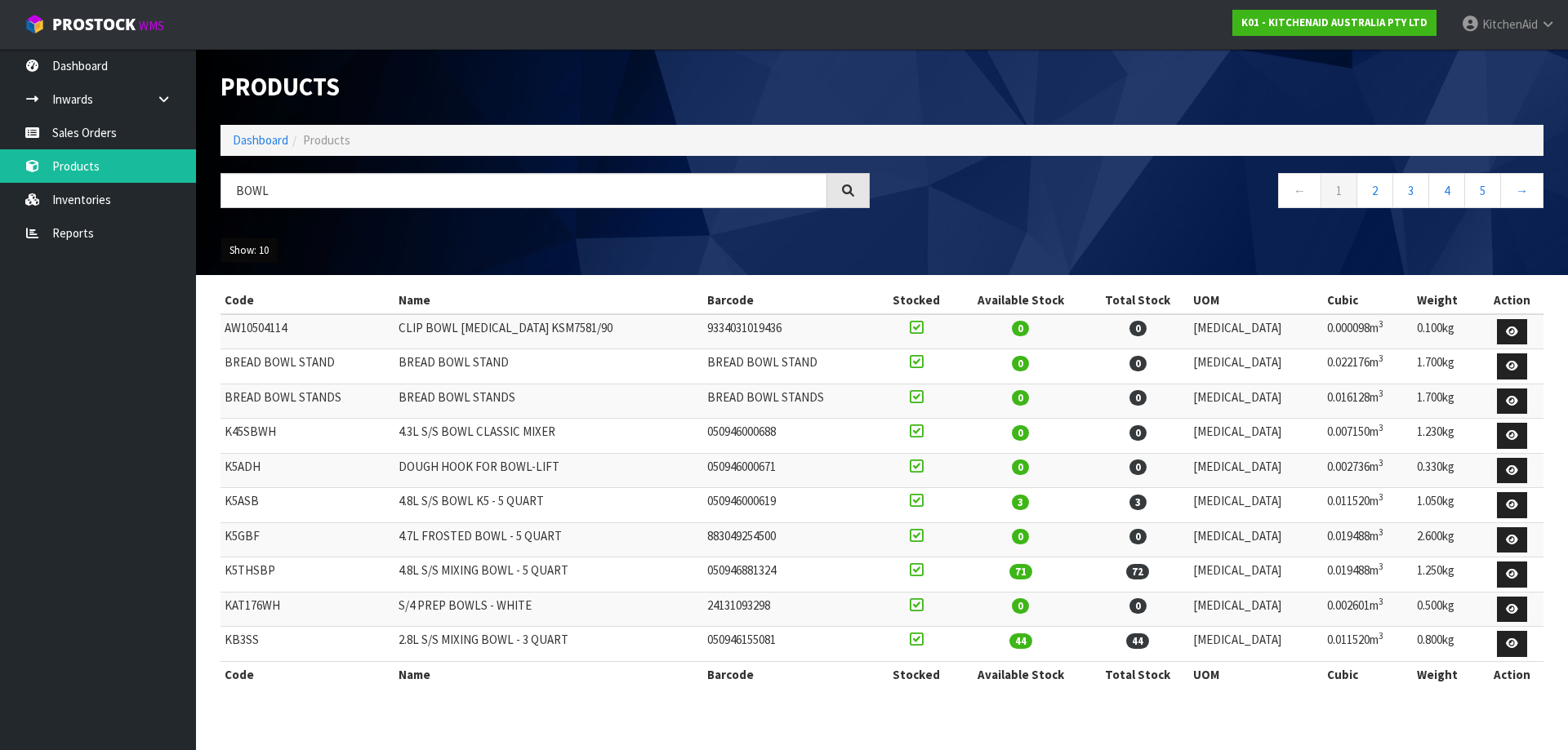
click at [248, 254] on button "Show: 10" at bounding box center [249, 250] width 57 height 26
click at [280, 345] on link "50" at bounding box center [286, 347] width 129 height 22
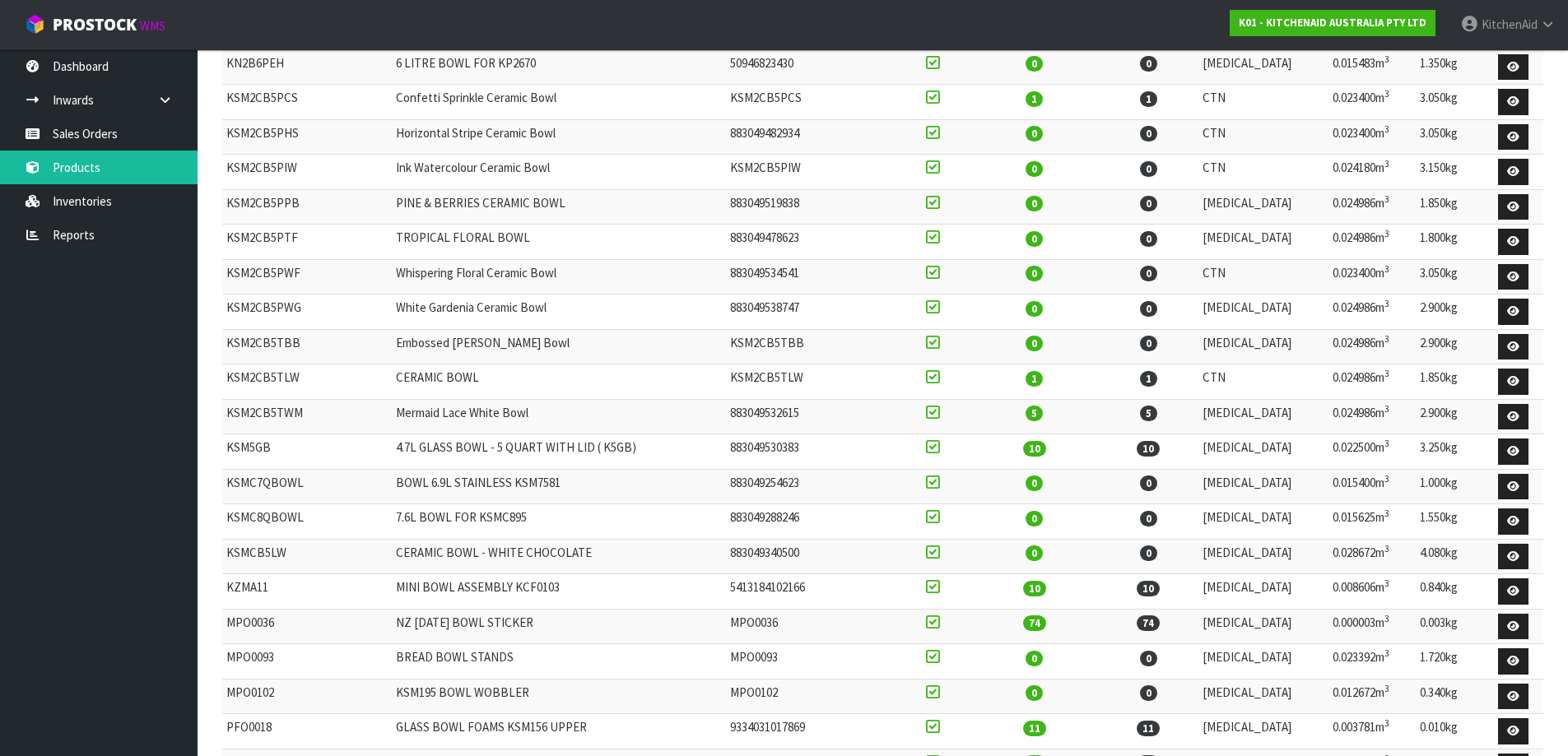
scroll to position [1036, 0]
drag, startPoint x: 850, startPoint y: 449, endPoint x: 765, endPoint y: 457, distance: 85.4
click at [765, 457] on td "883049530383" at bounding box center [811, 453] width 169 height 36
drag, startPoint x: 652, startPoint y: 443, endPoint x: 406, endPoint y: 455, distance: 246.3
click at [406, 455] on td "4.7L GLASS BOWL - 5 QUART WITH LID ( K5GB)" at bounding box center [558, 453] width 334 height 36
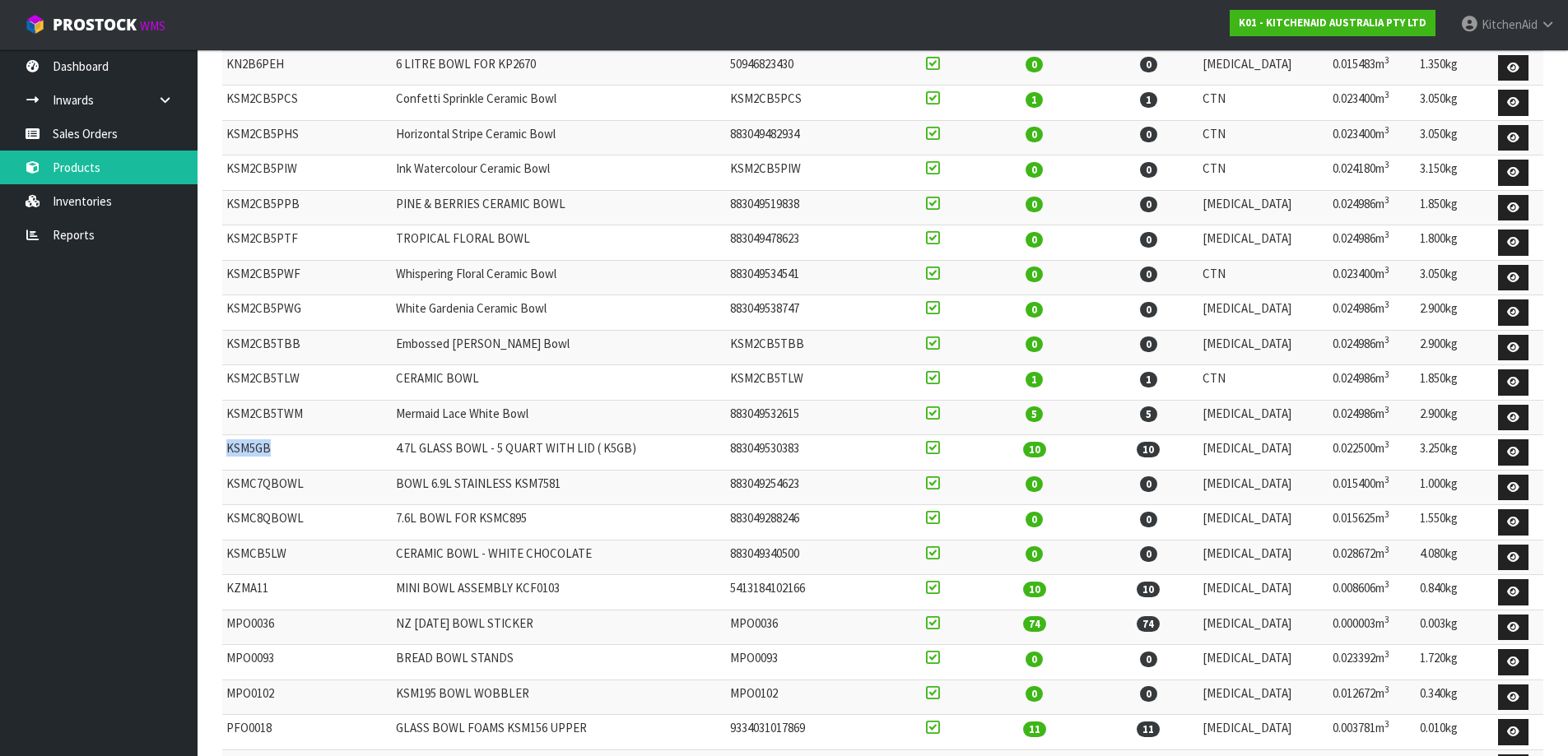
drag, startPoint x: 288, startPoint y: 447, endPoint x: 226, endPoint y: 453, distance: 62.3
click at [226, 453] on td "KSM5GB" at bounding box center [307, 453] width 169 height 36
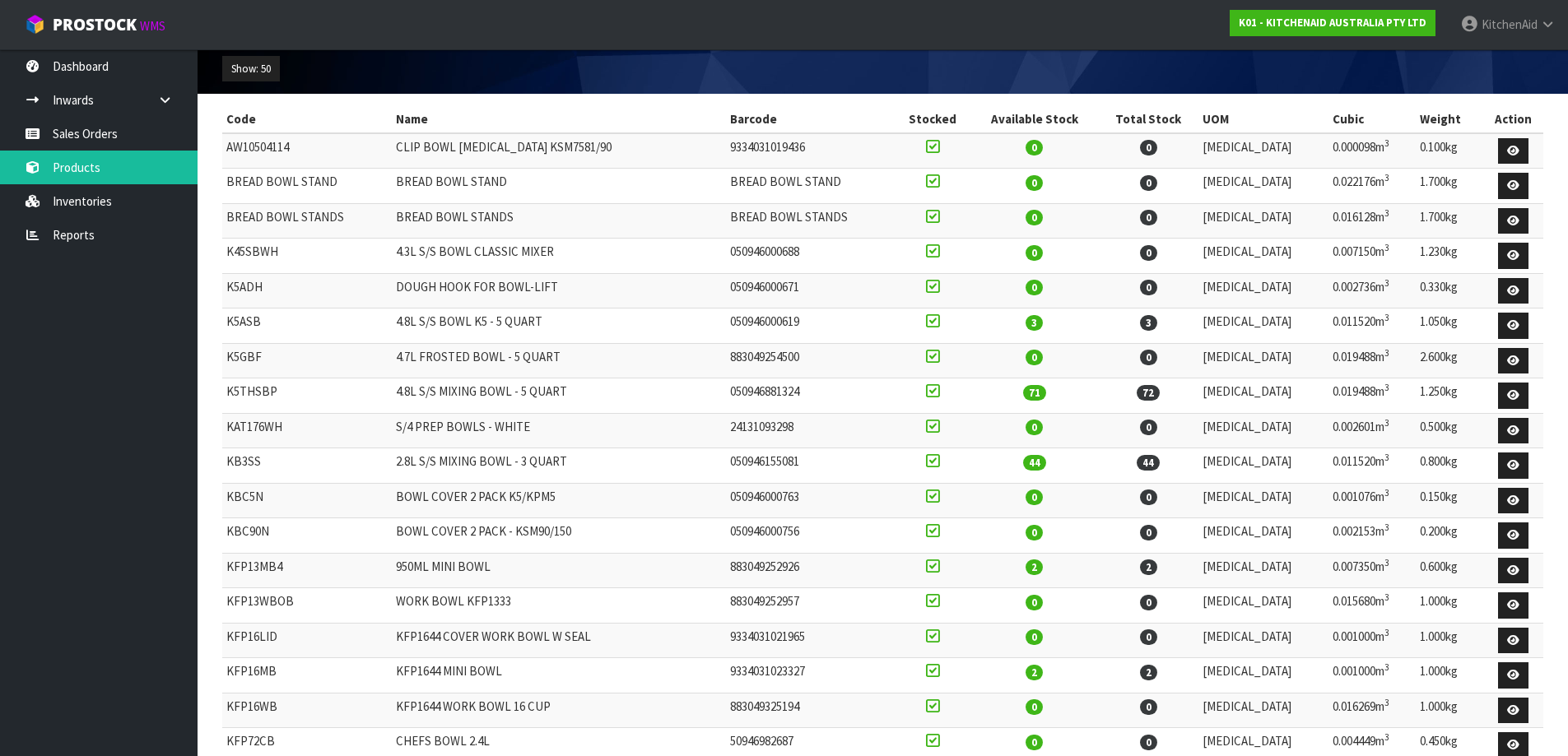
scroll to position [213, 0]
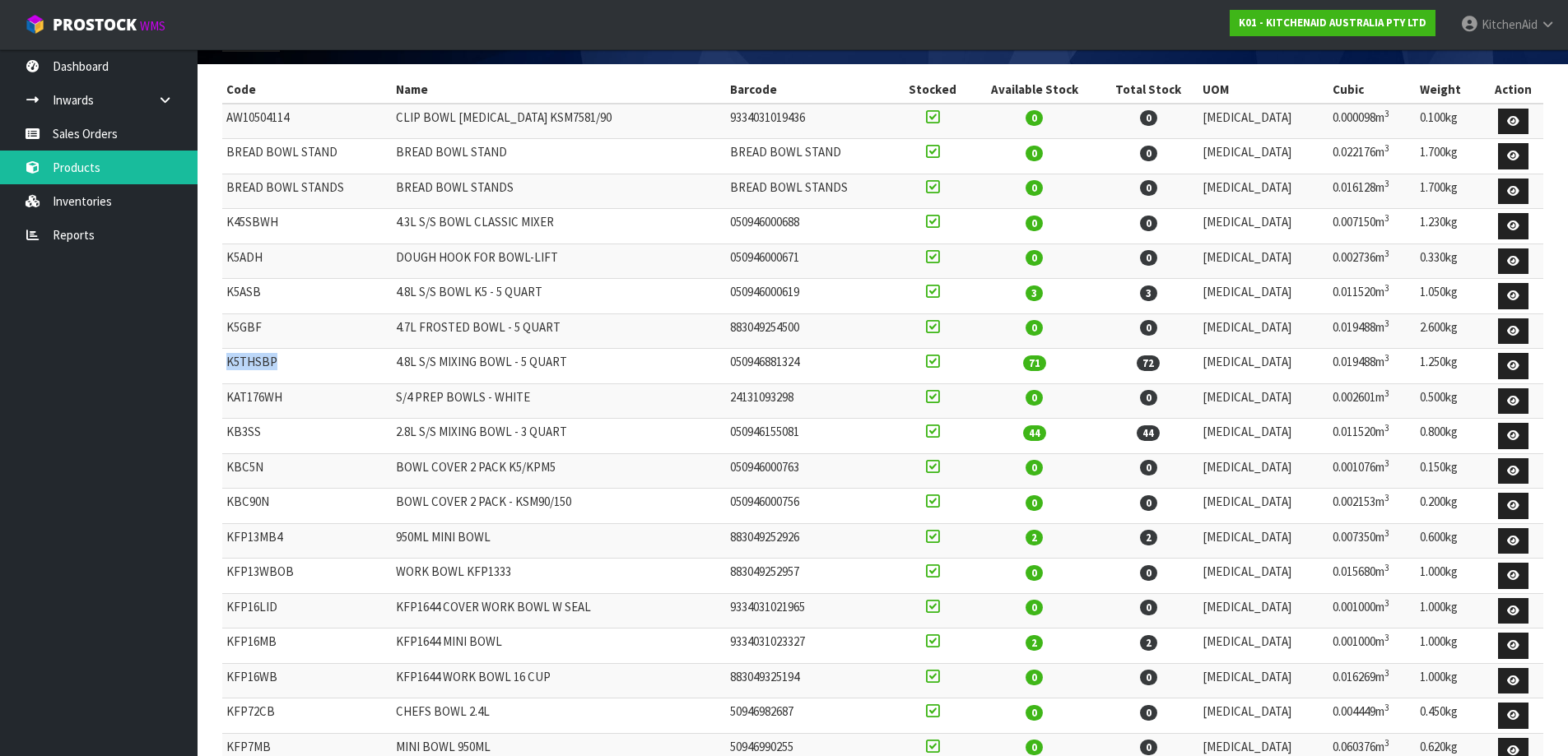
drag, startPoint x: 282, startPoint y: 361, endPoint x: 223, endPoint y: 373, distance: 60.2
click at [223, 373] on td "K5THSBP" at bounding box center [307, 366] width 169 height 36
drag, startPoint x: 588, startPoint y: 361, endPoint x: 407, endPoint y: 364, distance: 181.0
click at [407, 364] on td "4.8L S/S MIXING BOWL - 5 QUART" at bounding box center [558, 366] width 334 height 36
drag, startPoint x: 845, startPoint y: 363, endPoint x: 767, endPoint y: 355, distance: 78.4
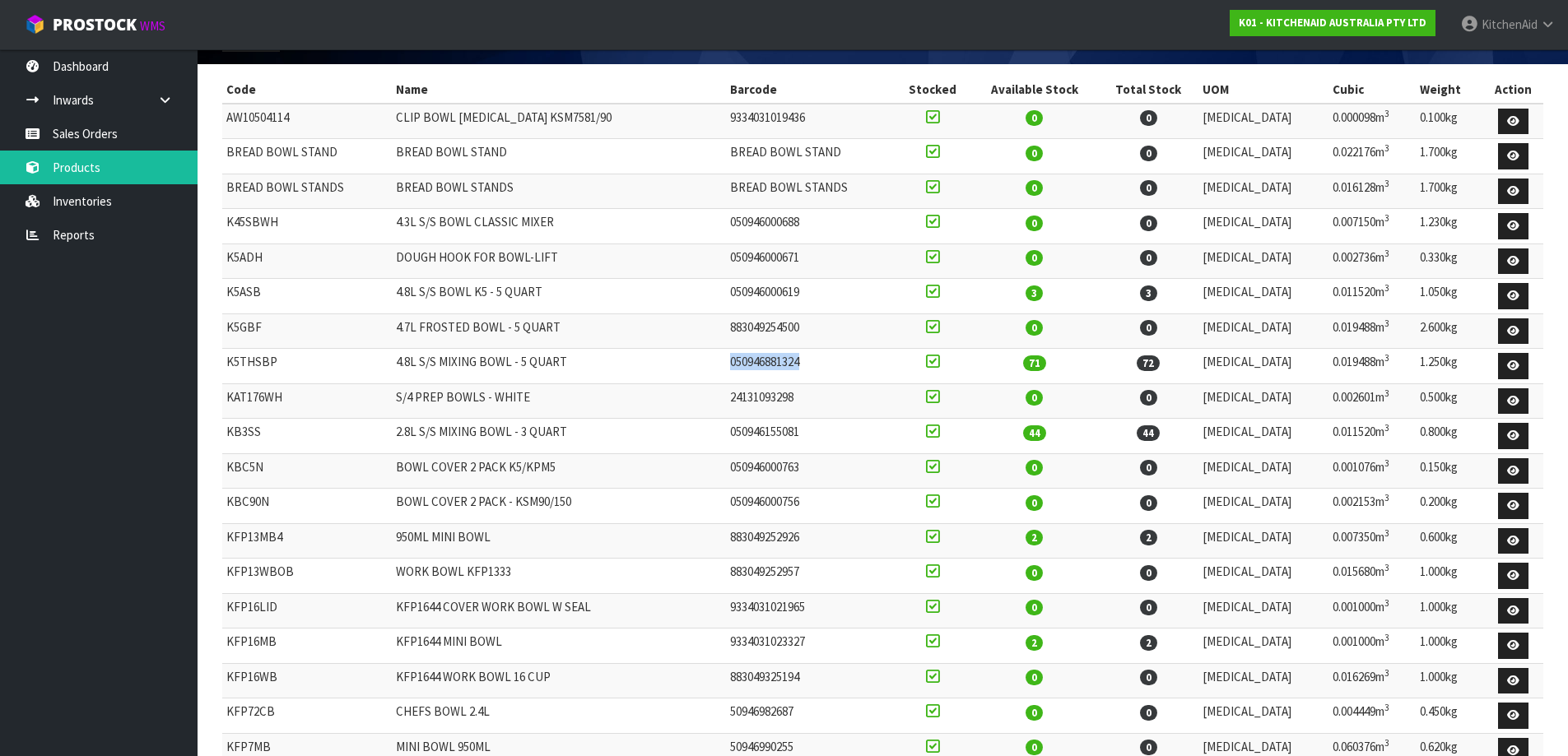
click at [767, 355] on td "050946881324" at bounding box center [811, 366] width 169 height 36
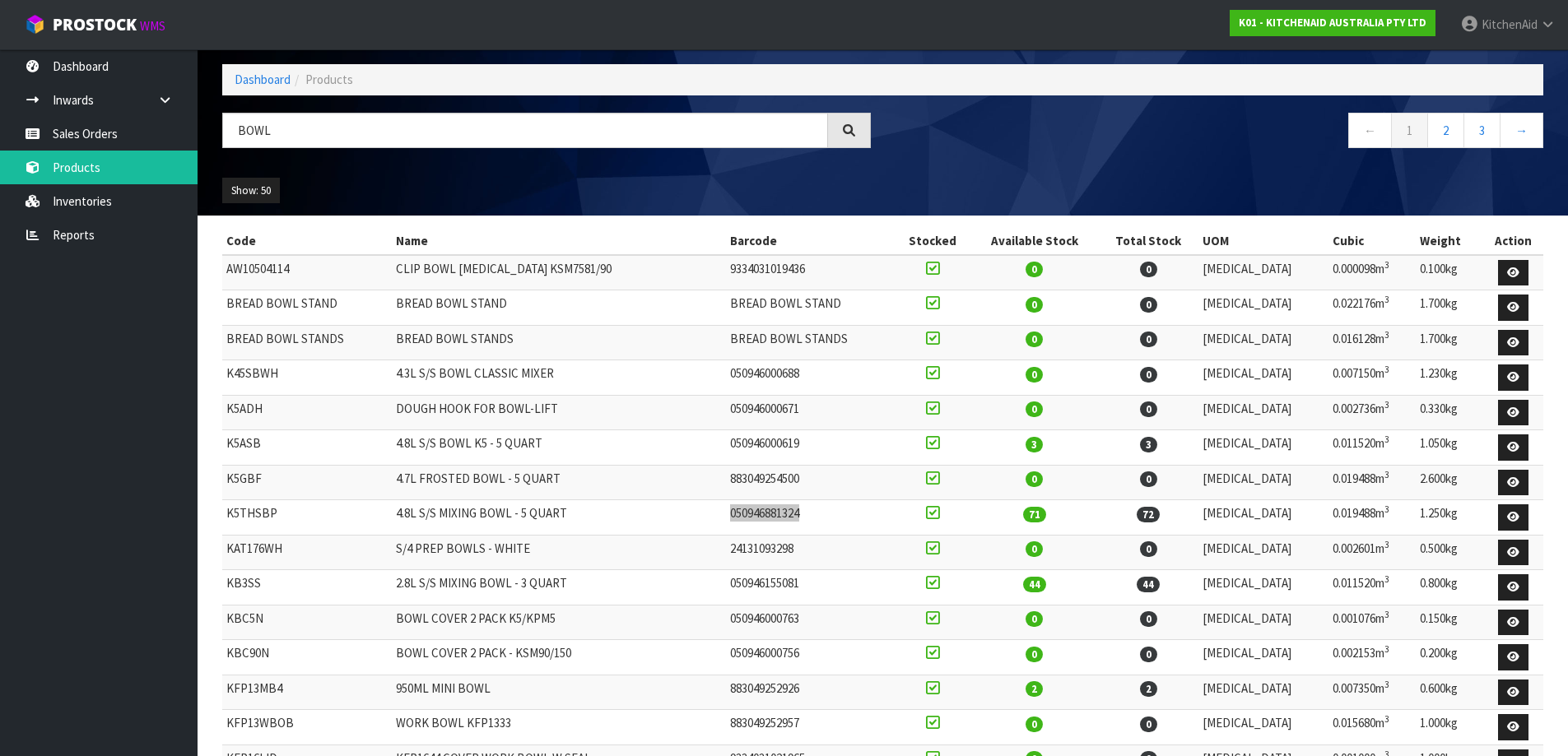
scroll to position [0, 0]
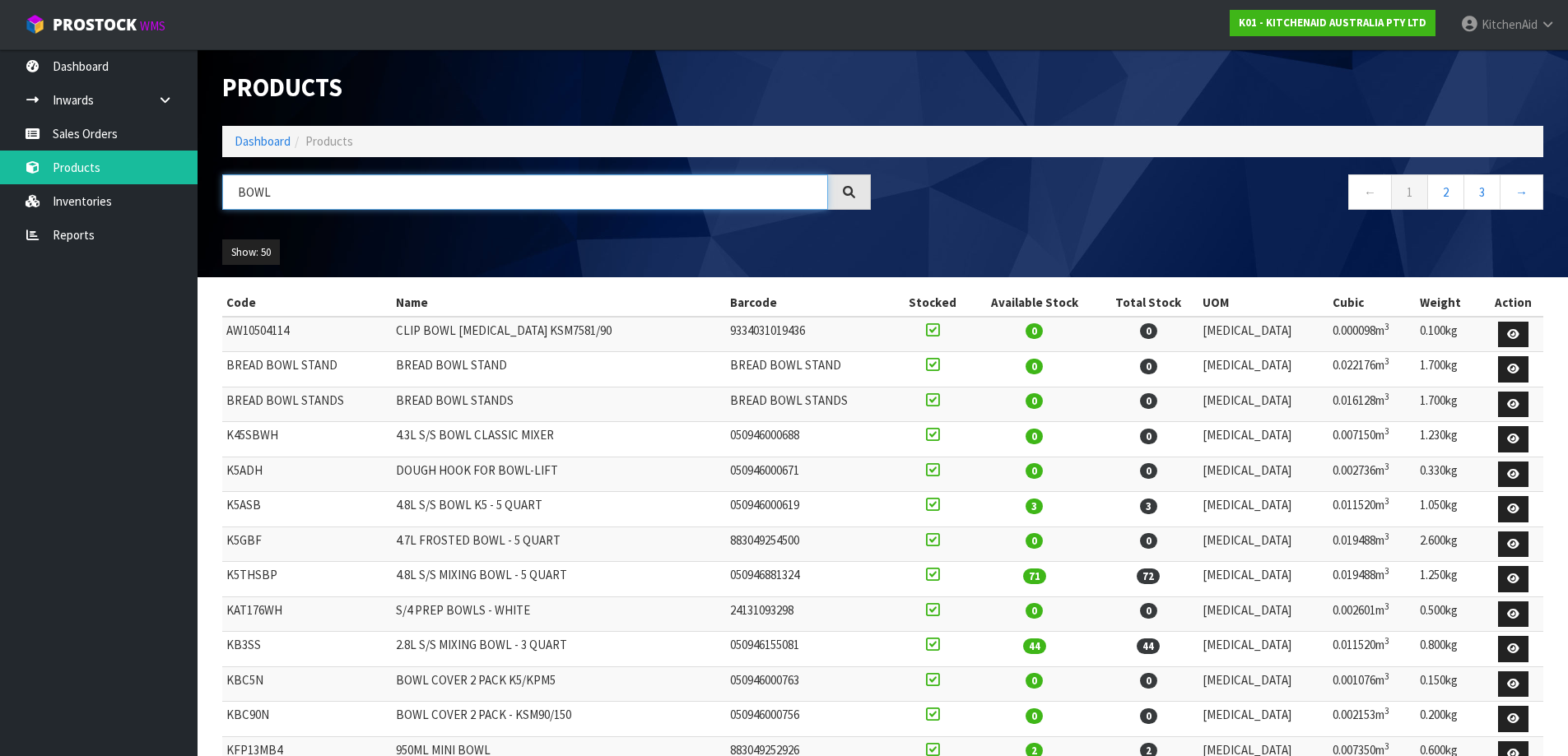
drag, startPoint x: 297, startPoint y: 189, endPoint x: 198, endPoint y: 204, distance: 100.1
click at [198, 204] on header "Products Import Products Drop file here to import csv template Dashboard Produc…" at bounding box center [883, 162] width 1371 height 227
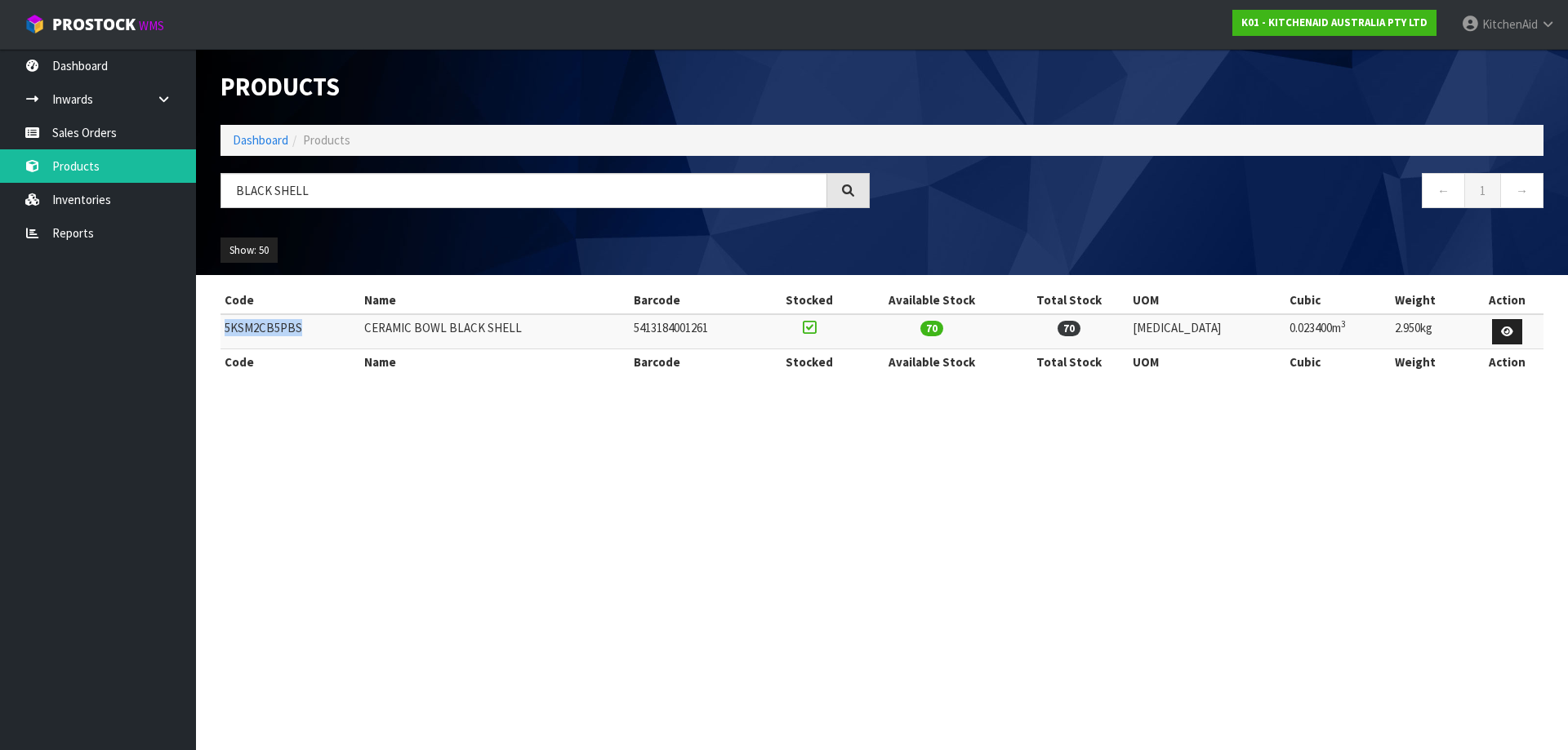
drag, startPoint x: 311, startPoint y: 333, endPoint x: 224, endPoint y: 335, distance: 87.0
click at [224, 335] on td "5KSM2CB5PBS" at bounding box center [290, 331] width 139 height 35
drag, startPoint x: 540, startPoint y: 328, endPoint x: 377, endPoint y: 334, distance: 163.1
click at [377, 334] on td "CERAMIC BOWL BLACK SHELL" at bounding box center [495, 331] width 270 height 35
drag, startPoint x: 755, startPoint y: 338, endPoint x: 662, endPoint y: 343, distance: 93.1
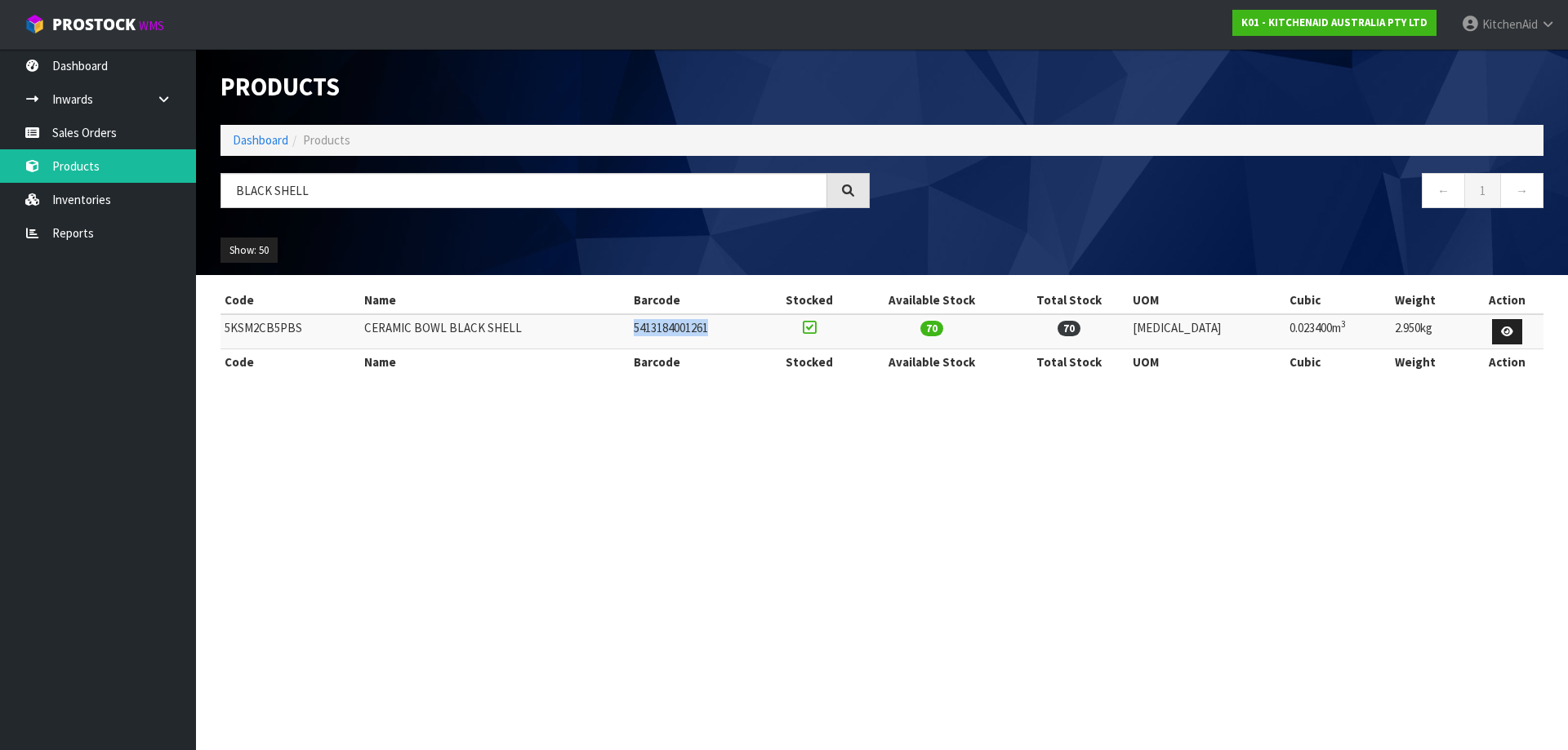
click at [662, 343] on td "5413184001261" at bounding box center [697, 331] width 134 height 35
drag, startPoint x: 269, startPoint y: 190, endPoint x: 233, endPoint y: 192, distance: 36.1
click at [233, 192] on input "BLACK SHELL" at bounding box center [524, 190] width 607 height 35
click at [337, 190] on input "WHITE SHELL" at bounding box center [524, 190] width 607 height 35
drag, startPoint x: 311, startPoint y: 195, endPoint x: 206, endPoint y: 184, distance: 105.6
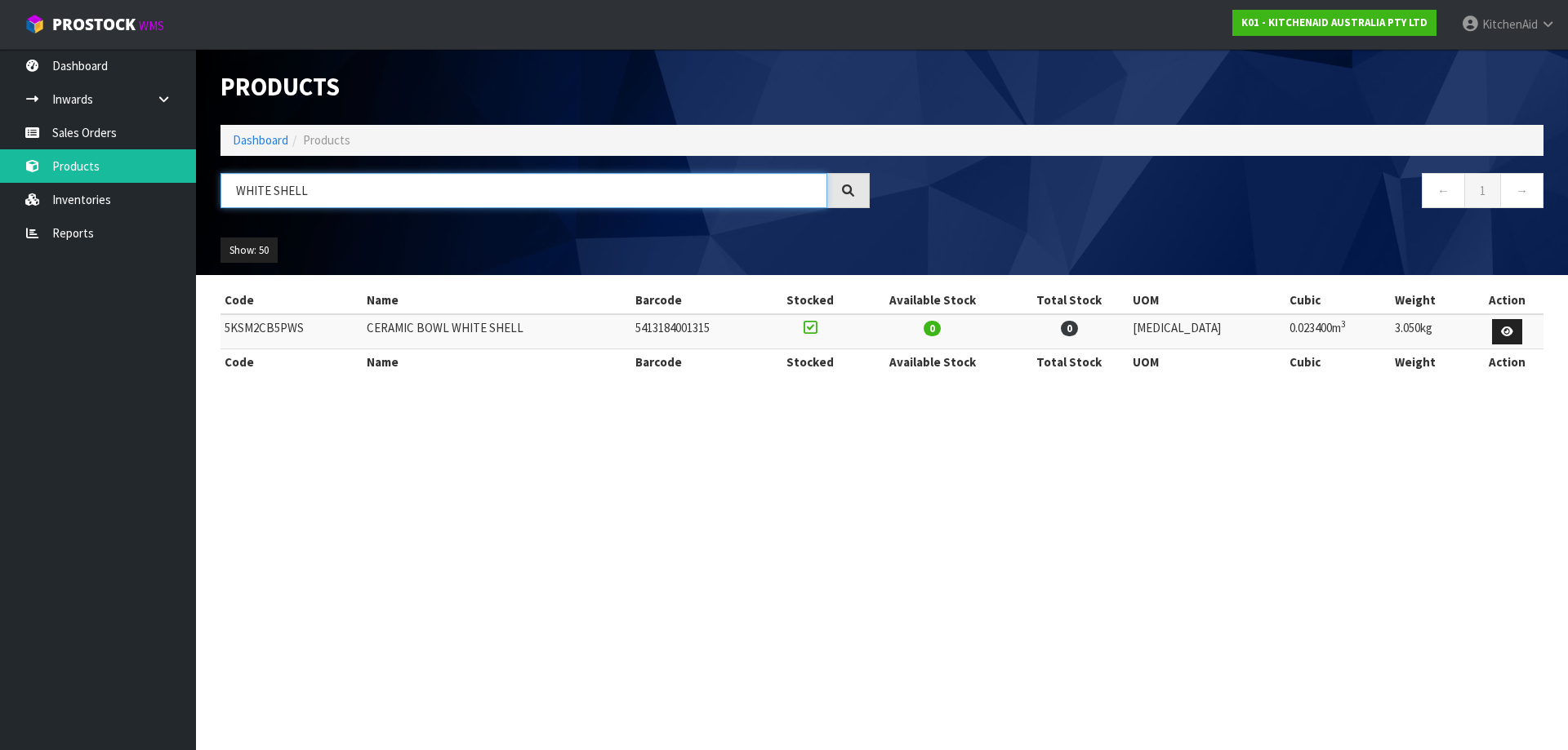
click at [210, 194] on div "WHITE SHELL" at bounding box center [545, 196] width 673 height 47
type input "[PERSON_NAME]"
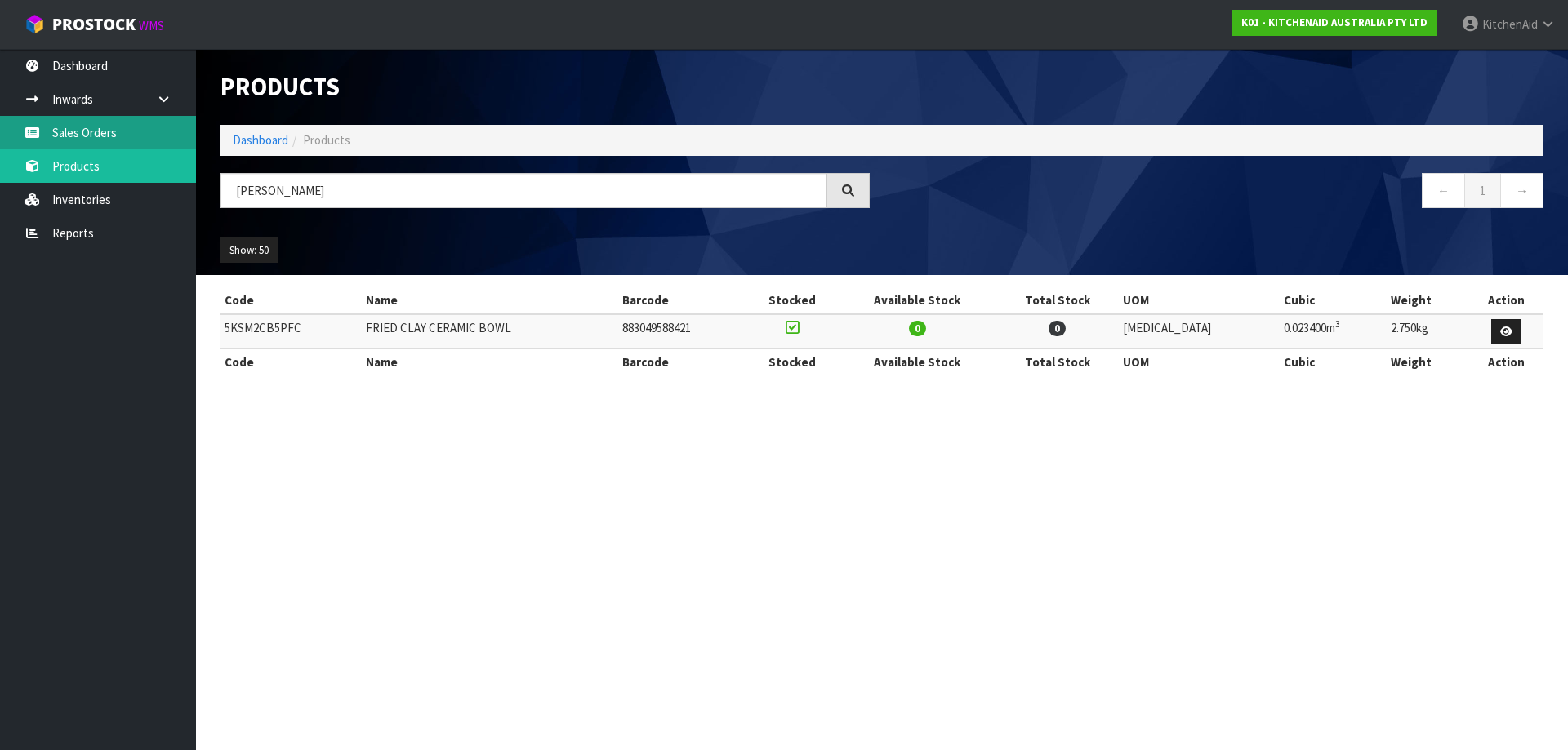
click at [81, 127] on link "Sales Orders" at bounding box center [97, 133] width 196 height 34
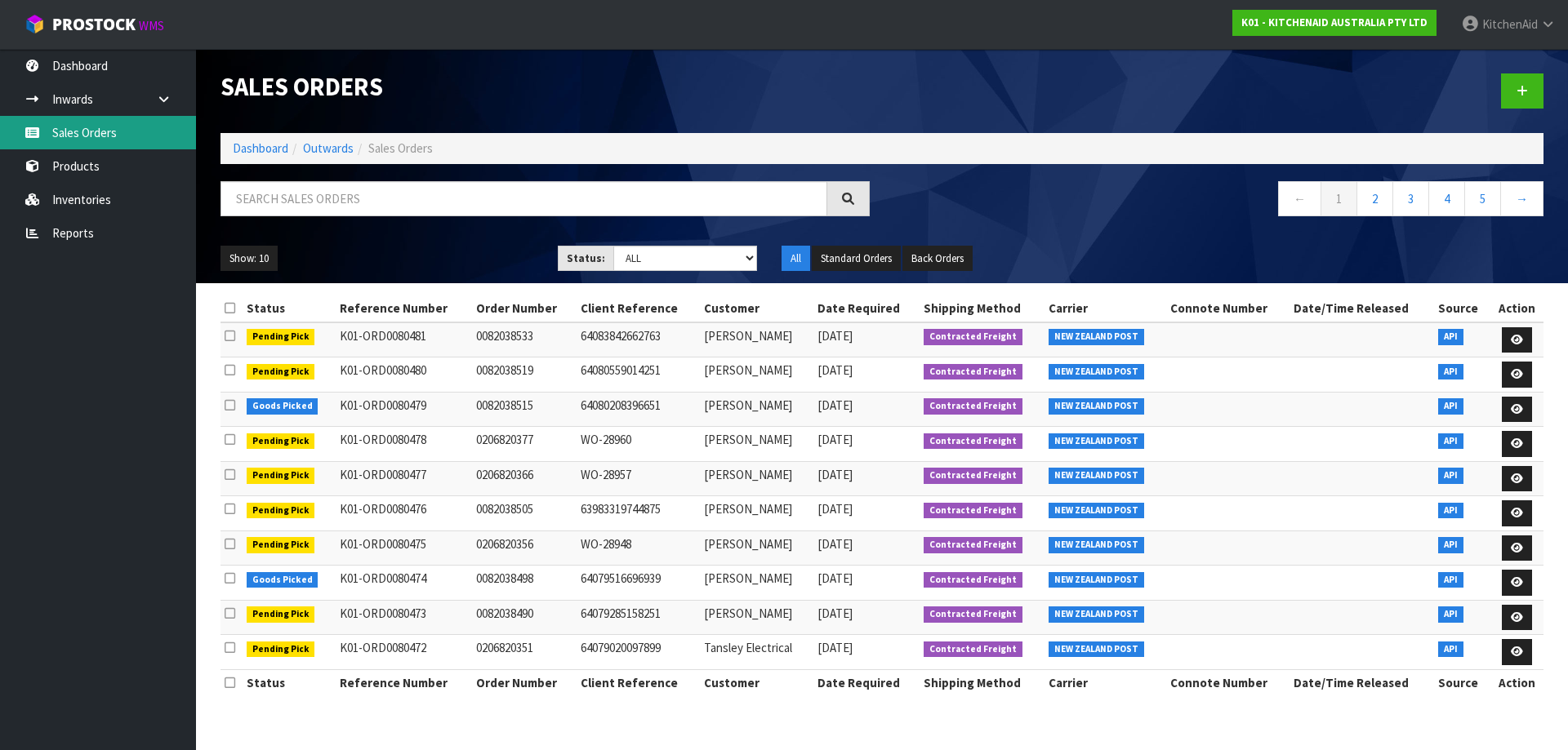
click at [92, 141] on link "Sales Orders" at bounding box center [97, 133] width 196 height 34
click at [236, 253] on button "Show: 10" at bounding box center [249, 258] width 57 height 26
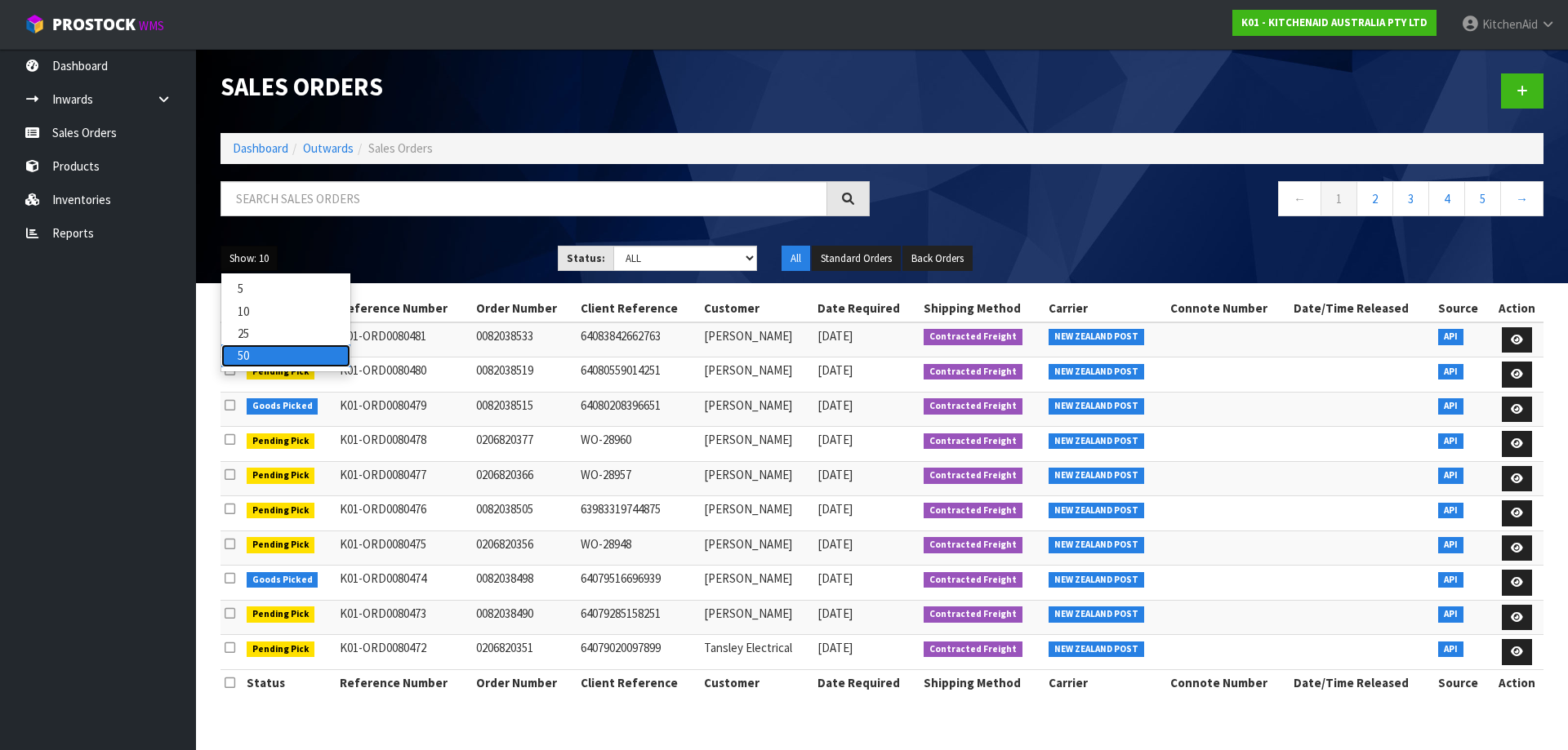
click at [243, 348] on link "50" at bounding box center [286, 355] width 129 height 22
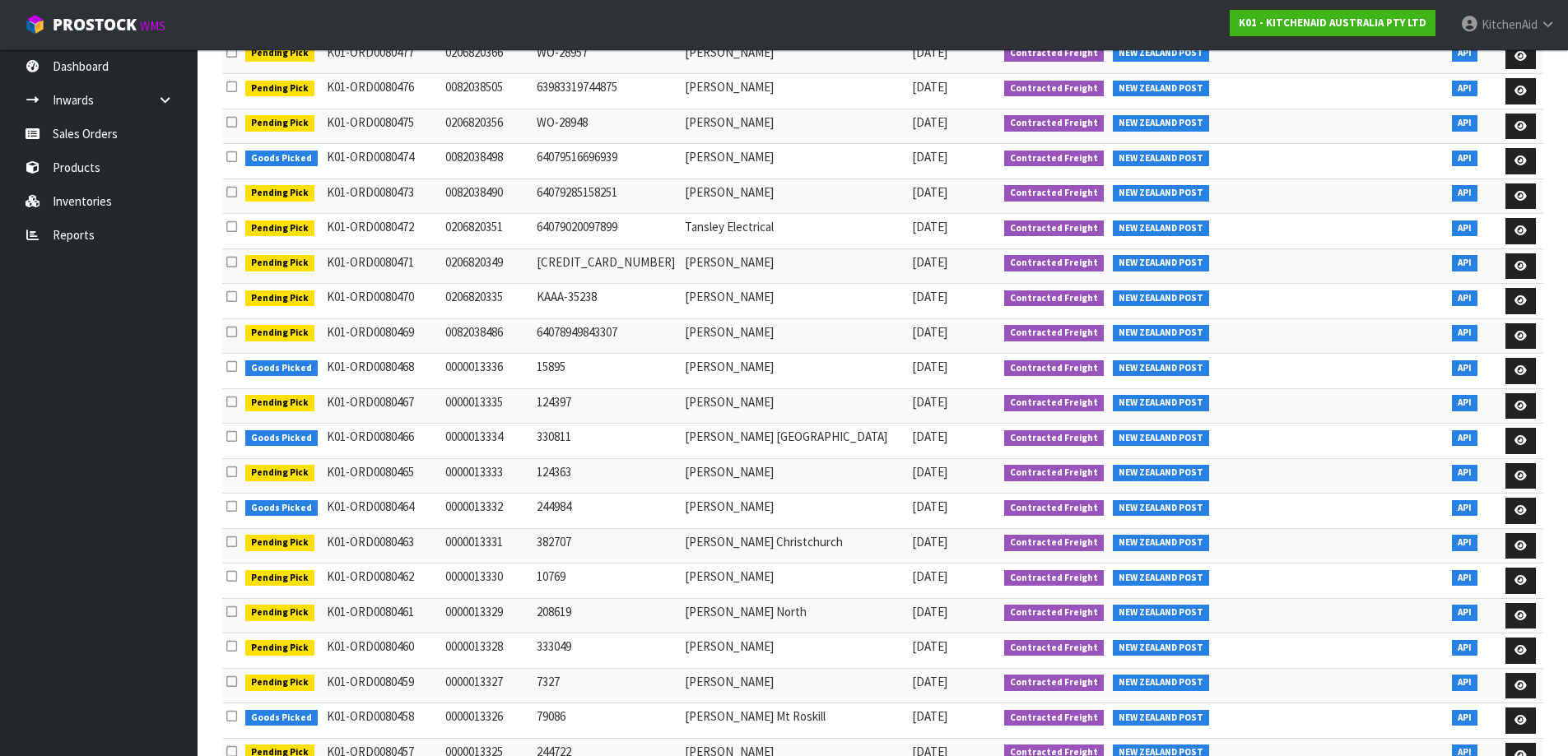
scroll to position [386, 0]
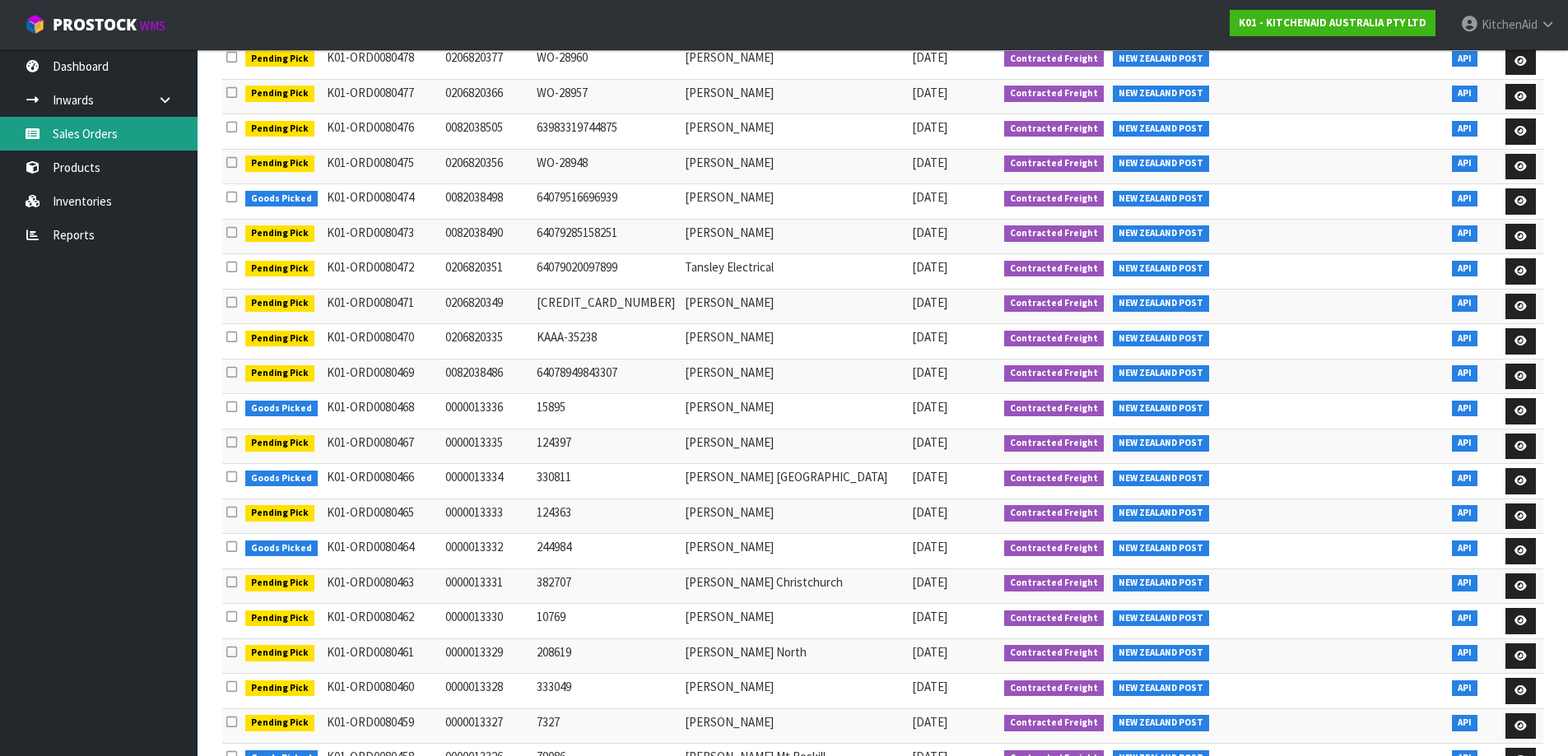
click at [93, 133] on link "Sales Orders" at bounding box center [98, 134] width 197 height 34
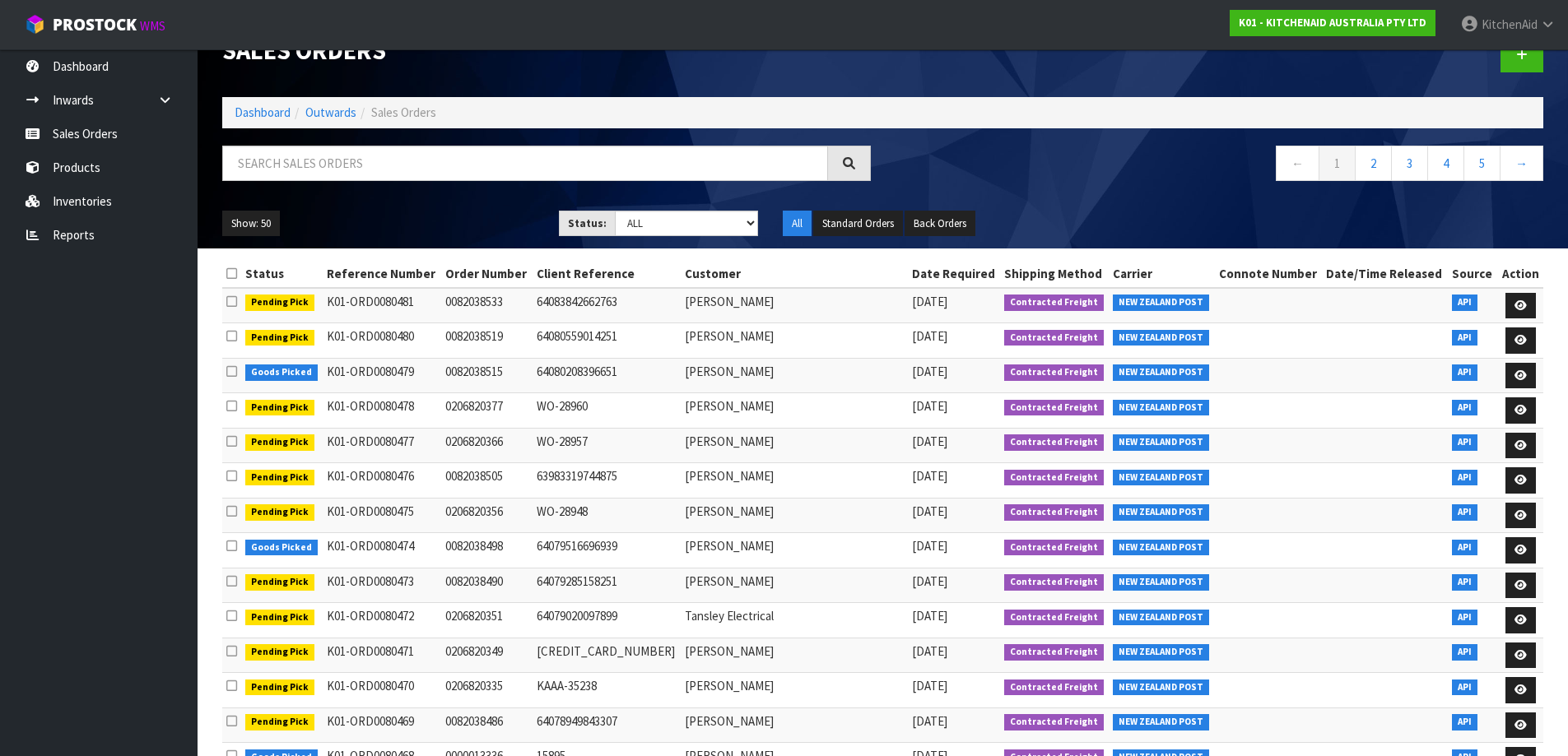
scroll to position [0, 0]
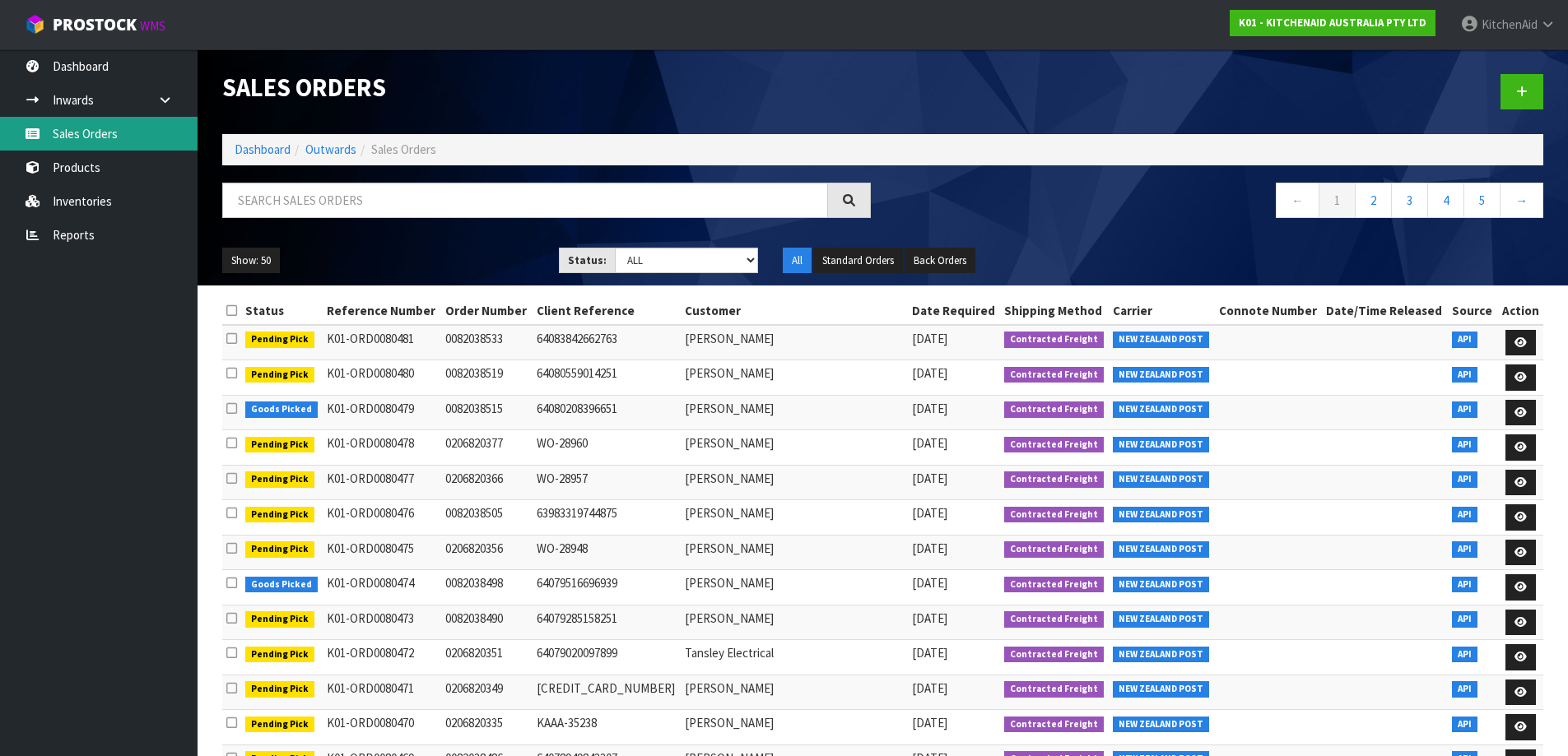
click at [99, 133] on link "Sales Orders" at bounding box center [98, 134] width 197 height 34
